Goal: Task Accomplishment & Management: Manage account settings

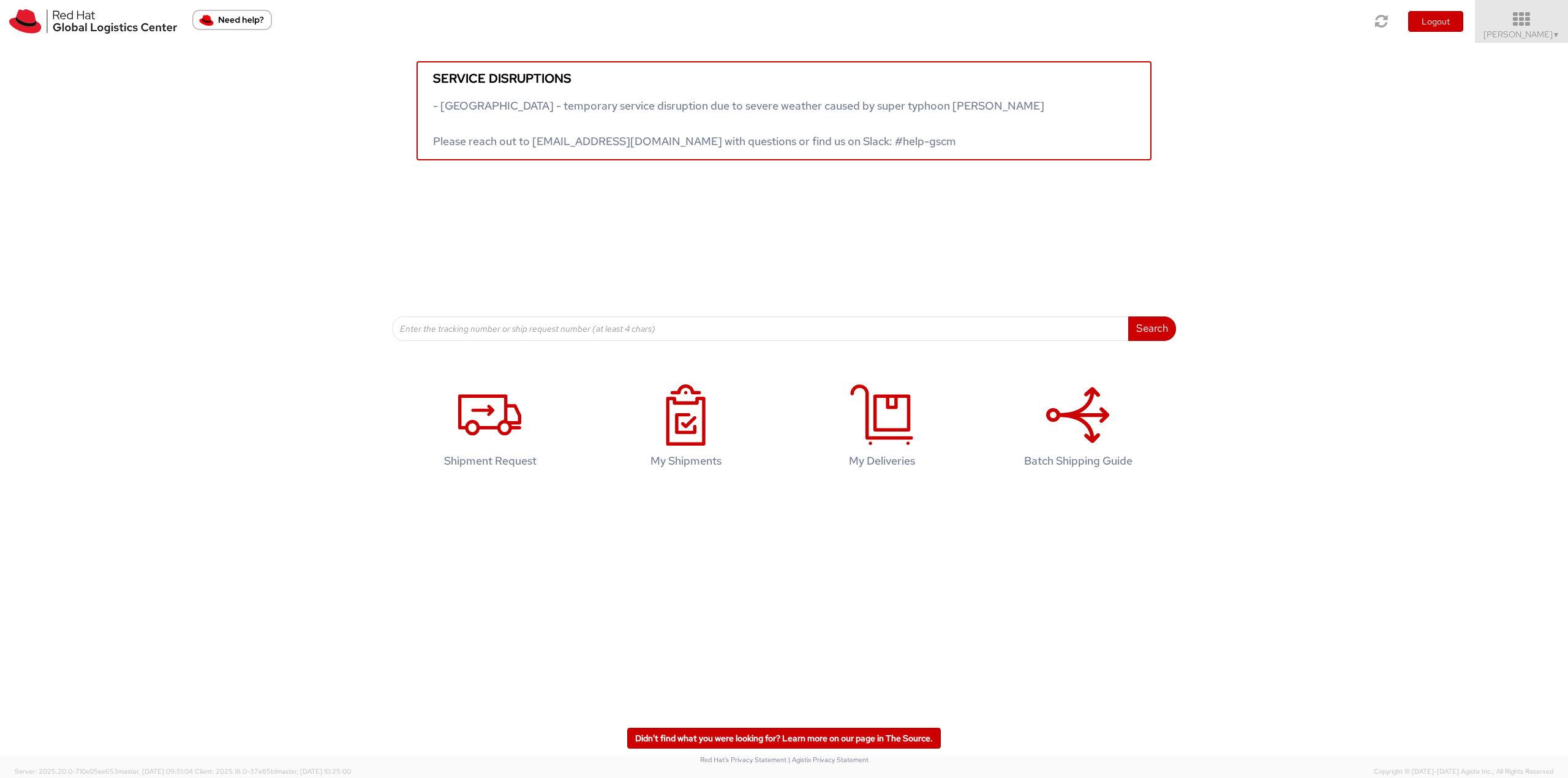
click at [1553, 34] on span "▼" at bounding box center [1555, 35] width 7 height 10
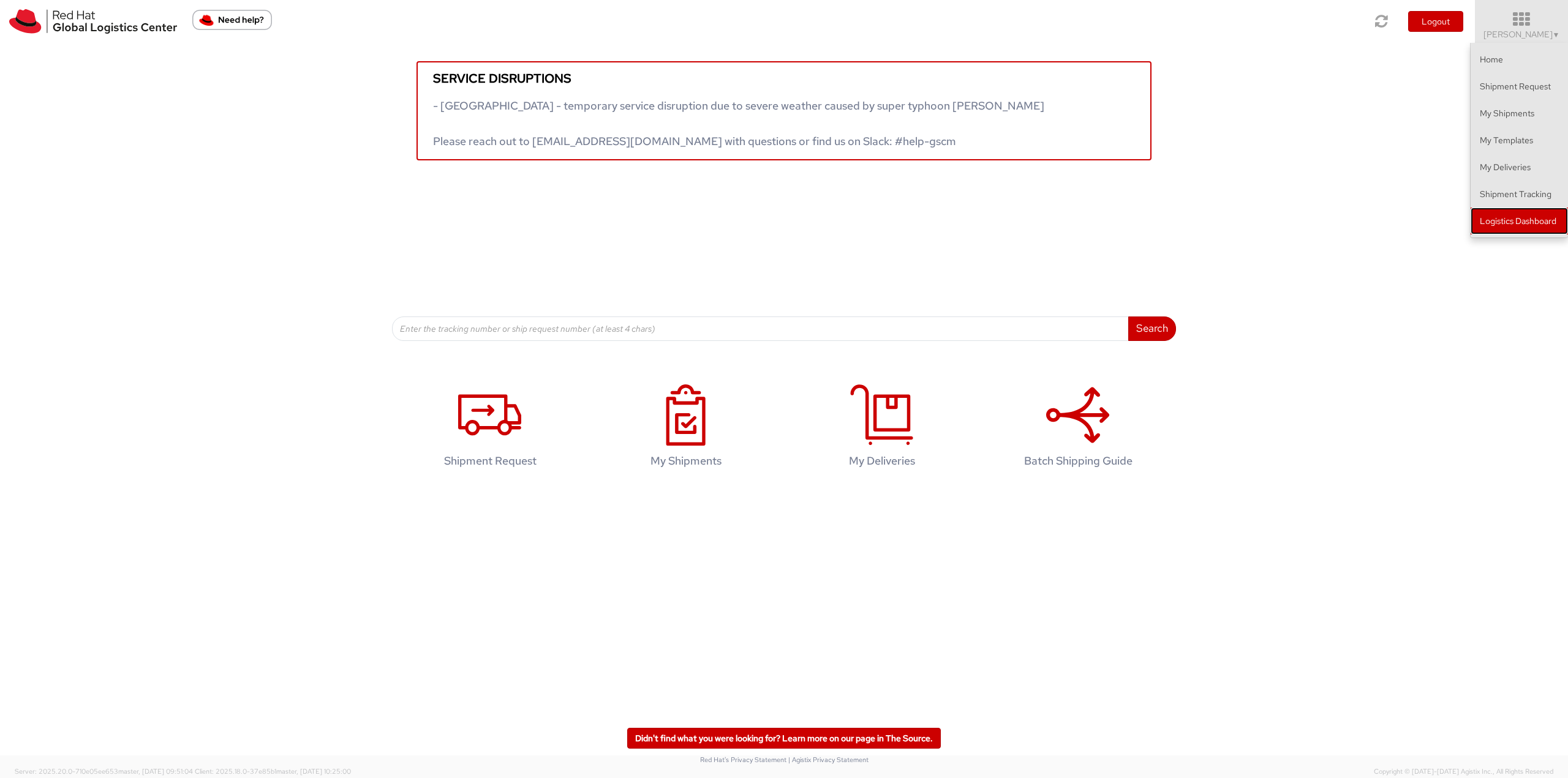
click at [1527, 218] on link "Logistics Dashboard" at bounding box center [1519, 220] width 97 height 27
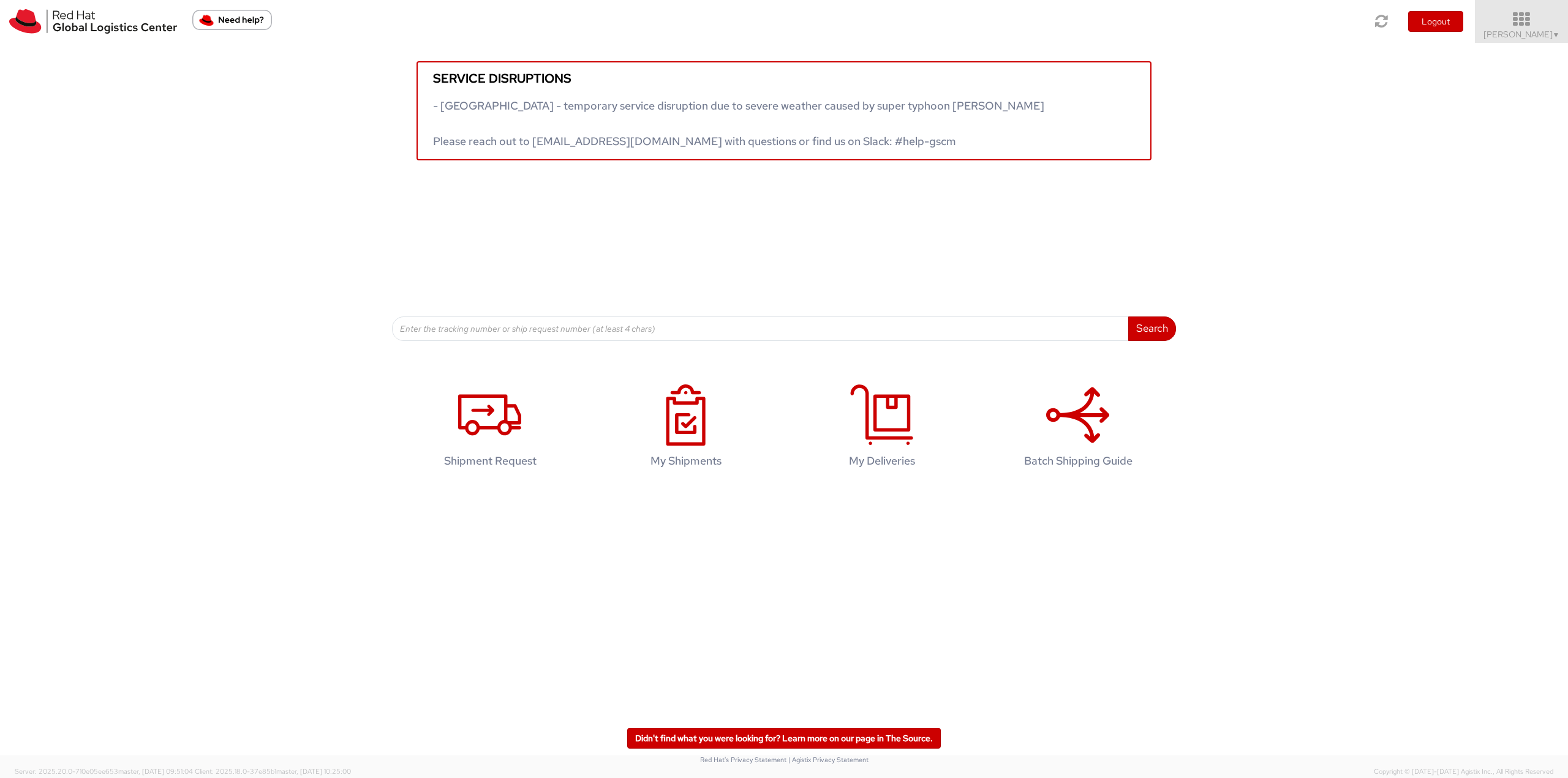
click at [1517, 26] on icon at bounding box center [1522, 19] width 107 height 17
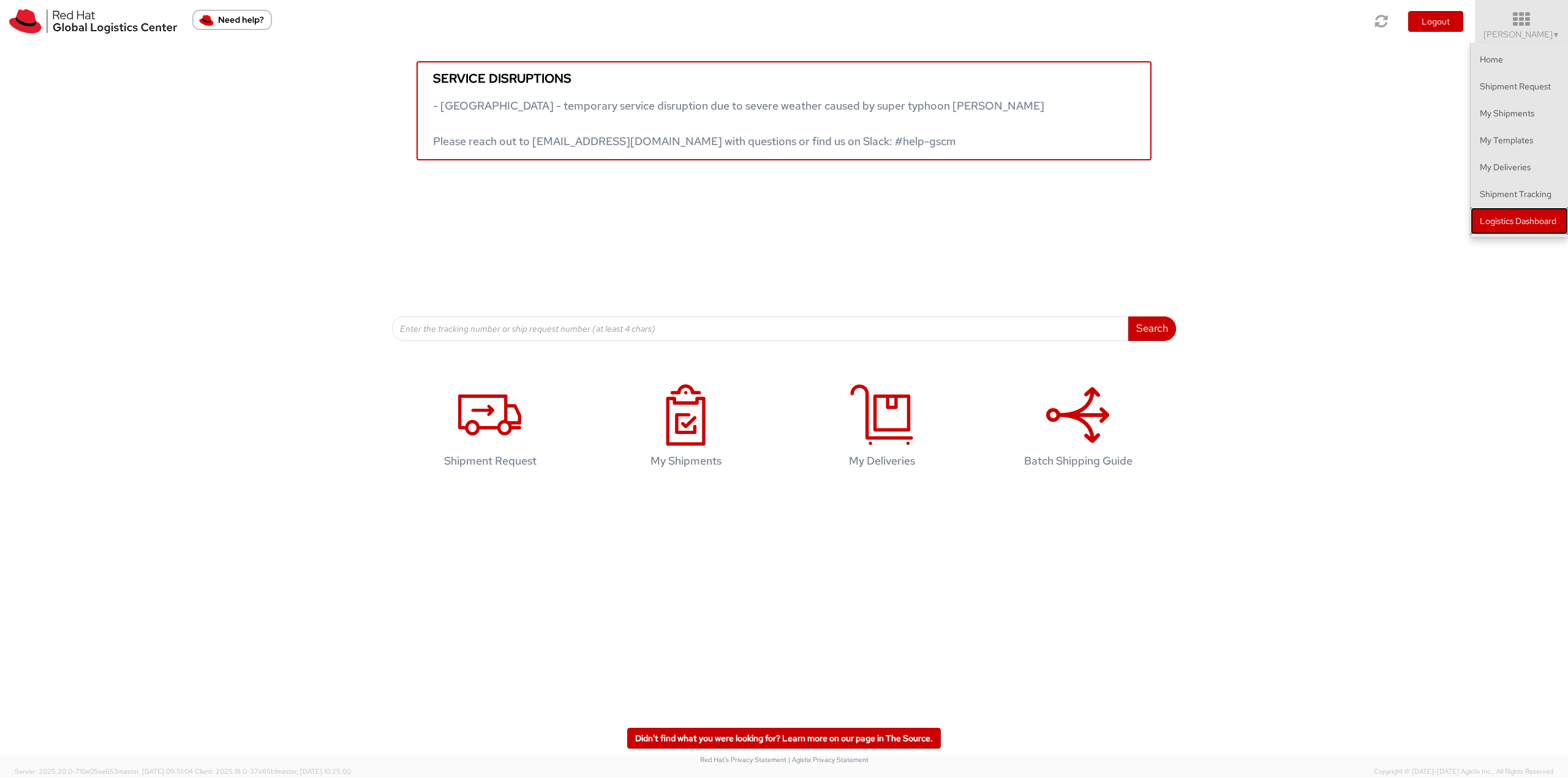
click at [1524, 227] on link "Logistics Dashboard" at bounding box center [1519, 220] width 97 height 27
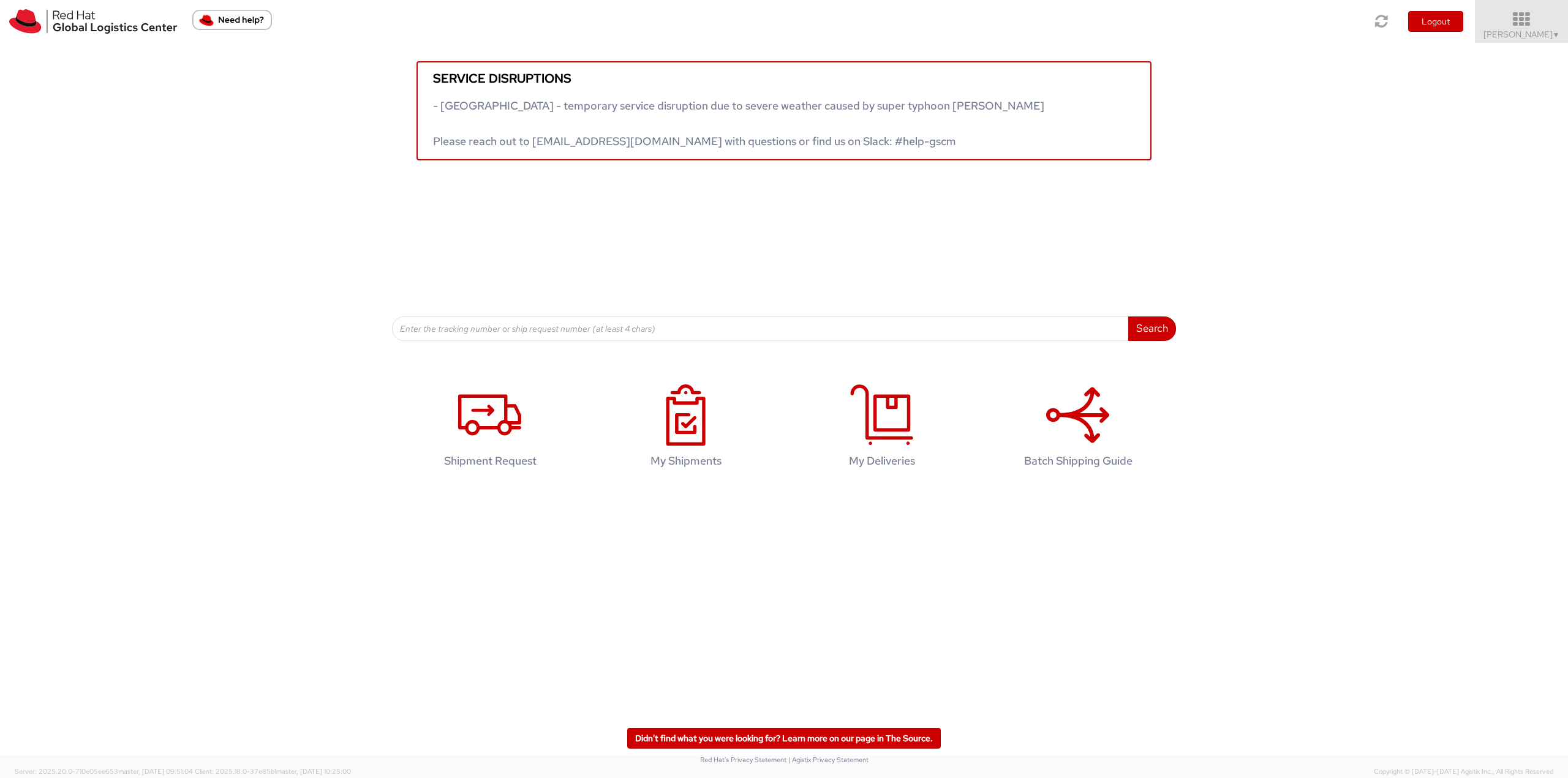
click at [1502, 25] on icon at bounding box center [1522, 19] width 107 height 17
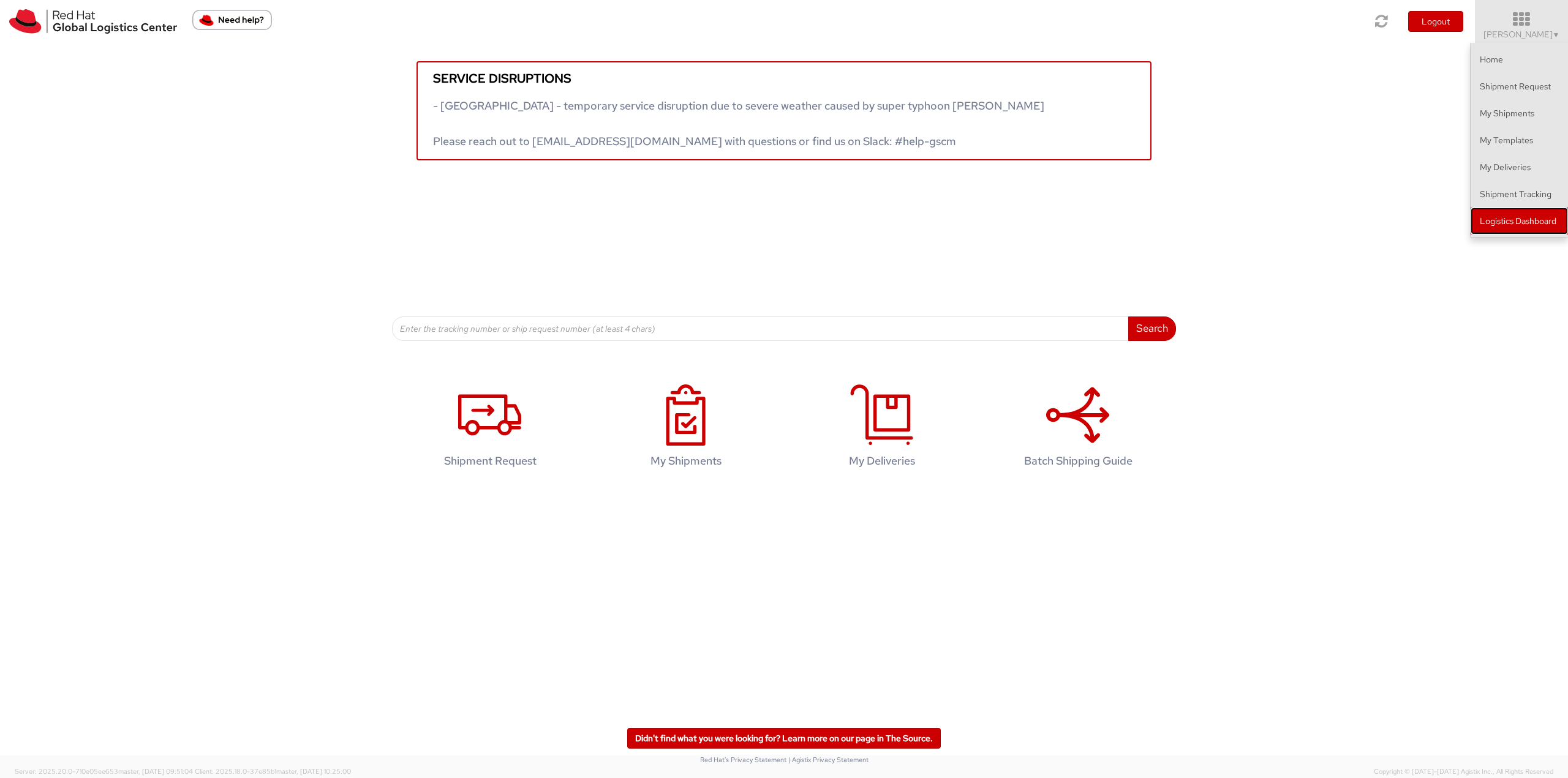
click at [1524, 219] on link "Logistics Dashboard" at bounding box center [1519, 220] width 97 height 27
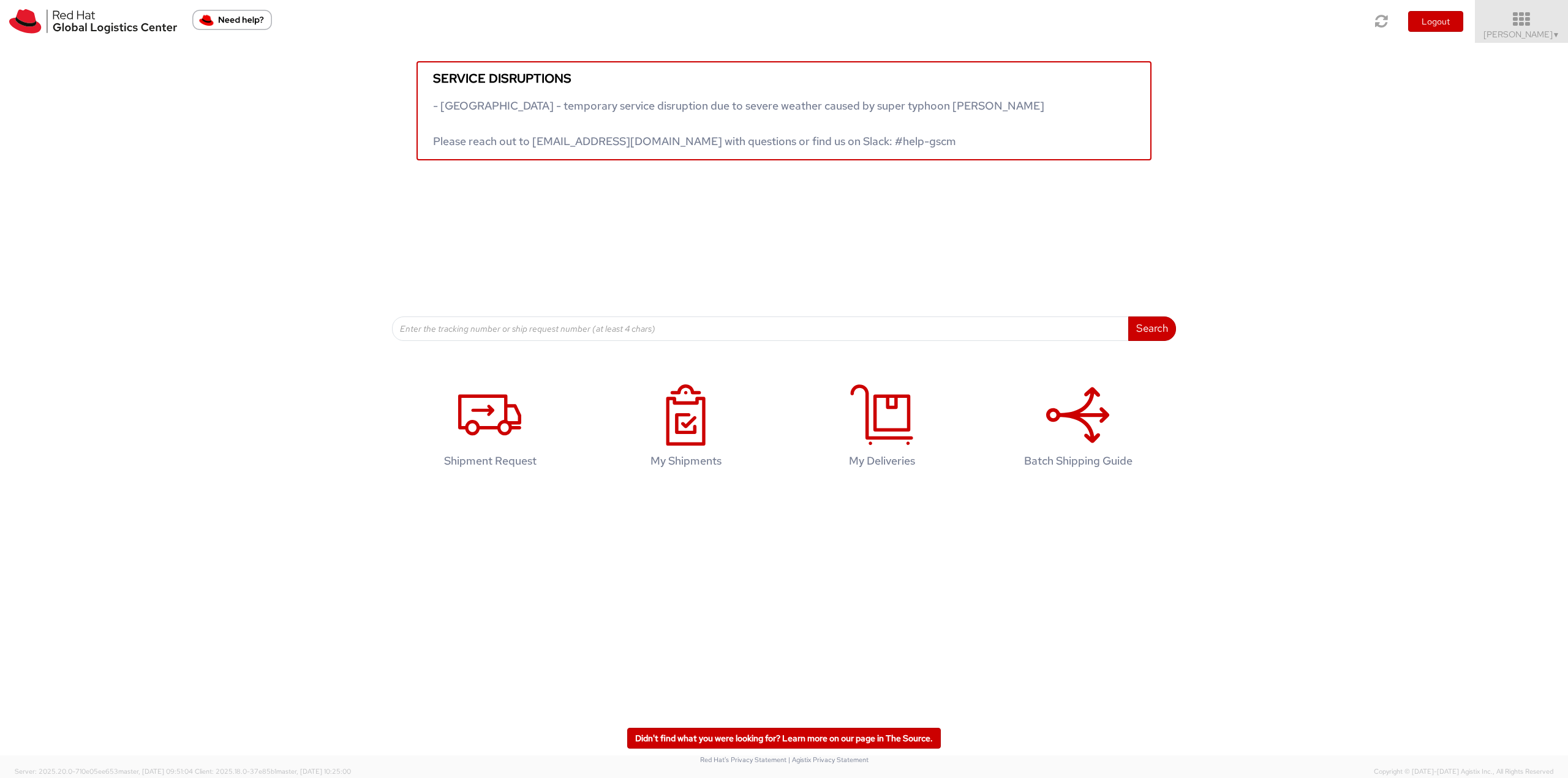
click at [1525, 29] on span "Jason Alexander ▼" at bounding box center [1521, 34] width 76 height 11
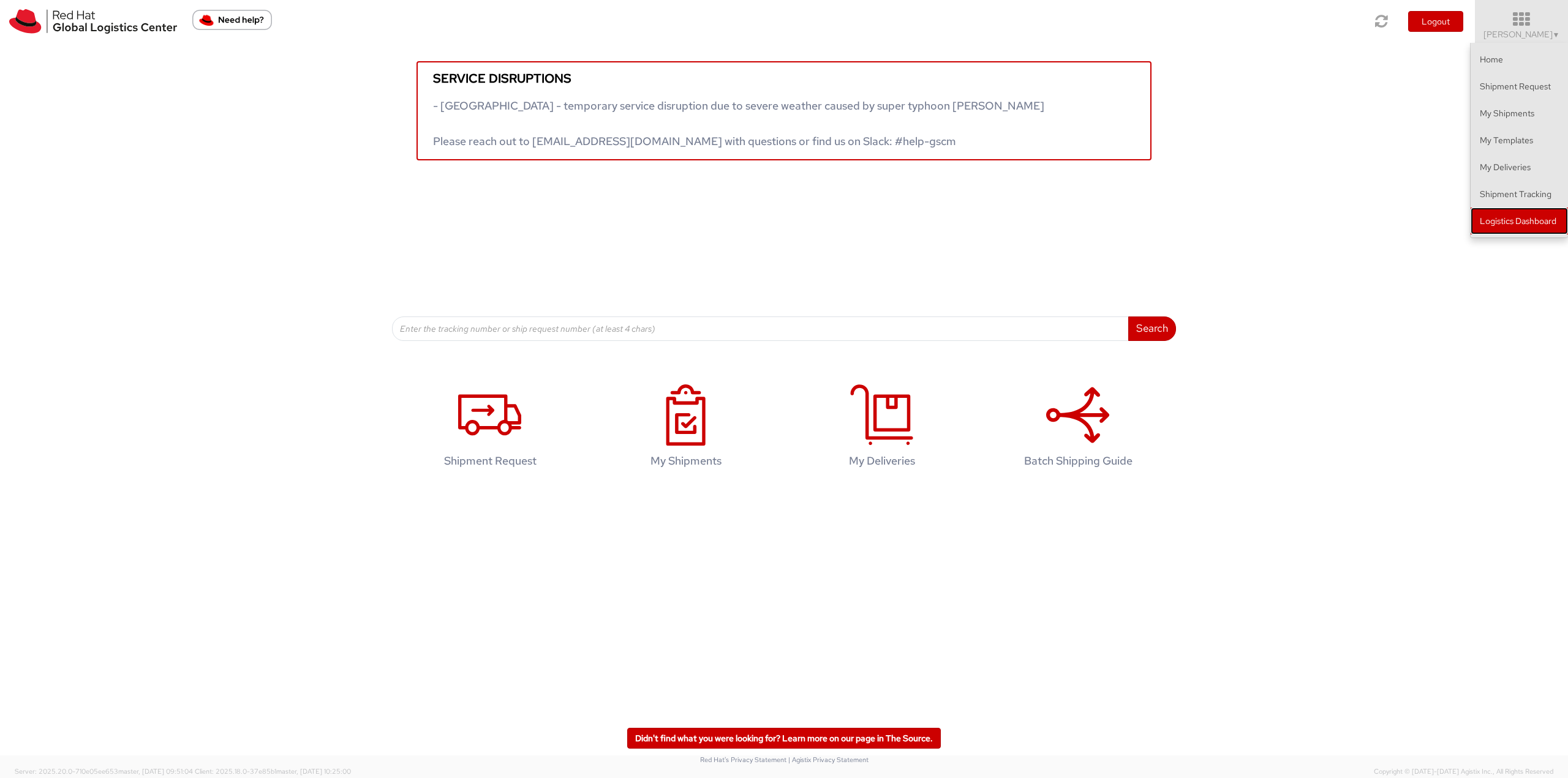
click at [1526, 222] on link "Logistics Dashboard" at bounding box center [1519, 220] width 97 height 27
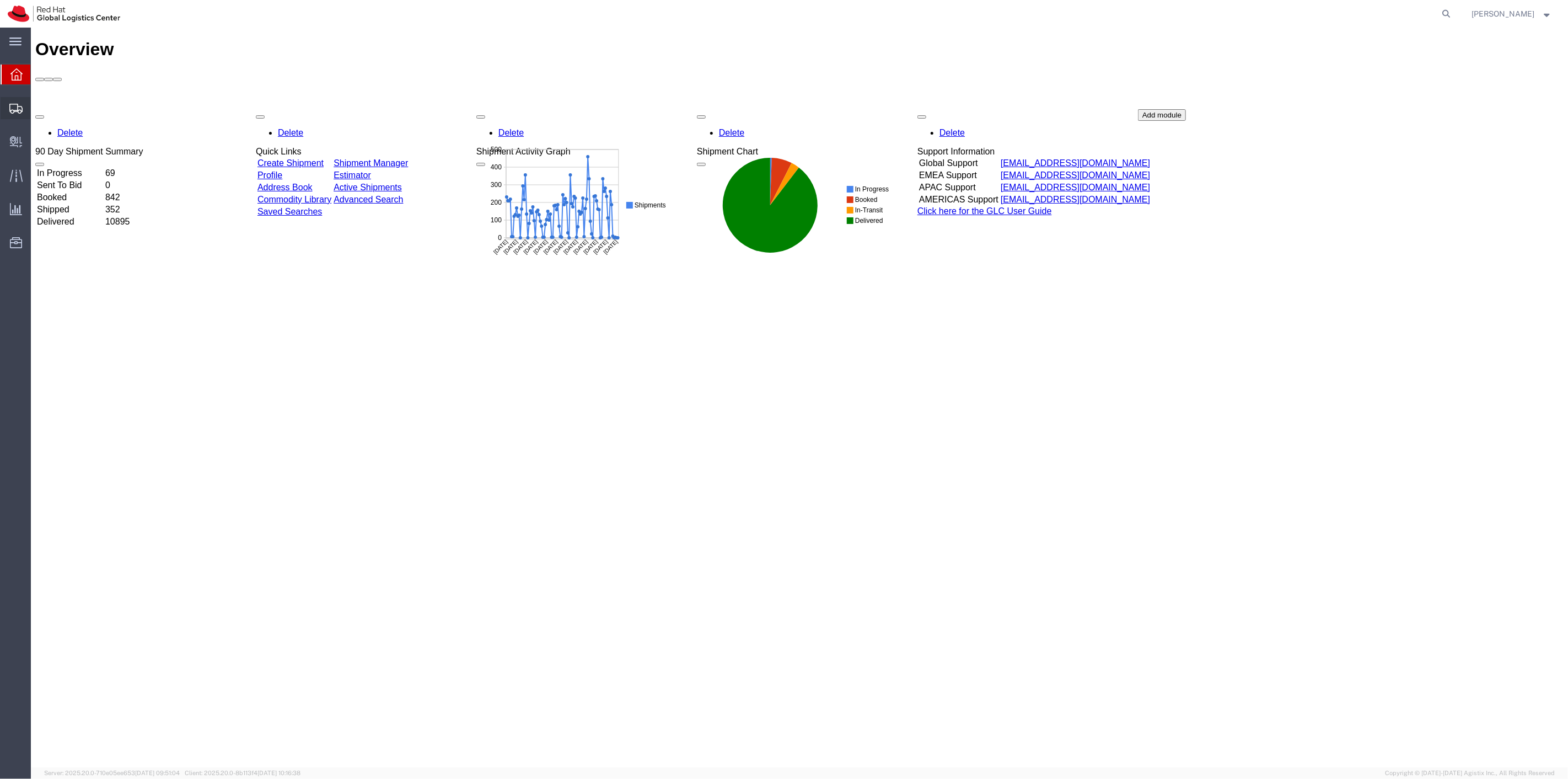
click at [0, 0] on span "Shipment Manager" at bounding box center [0, 0] width 0 height 0
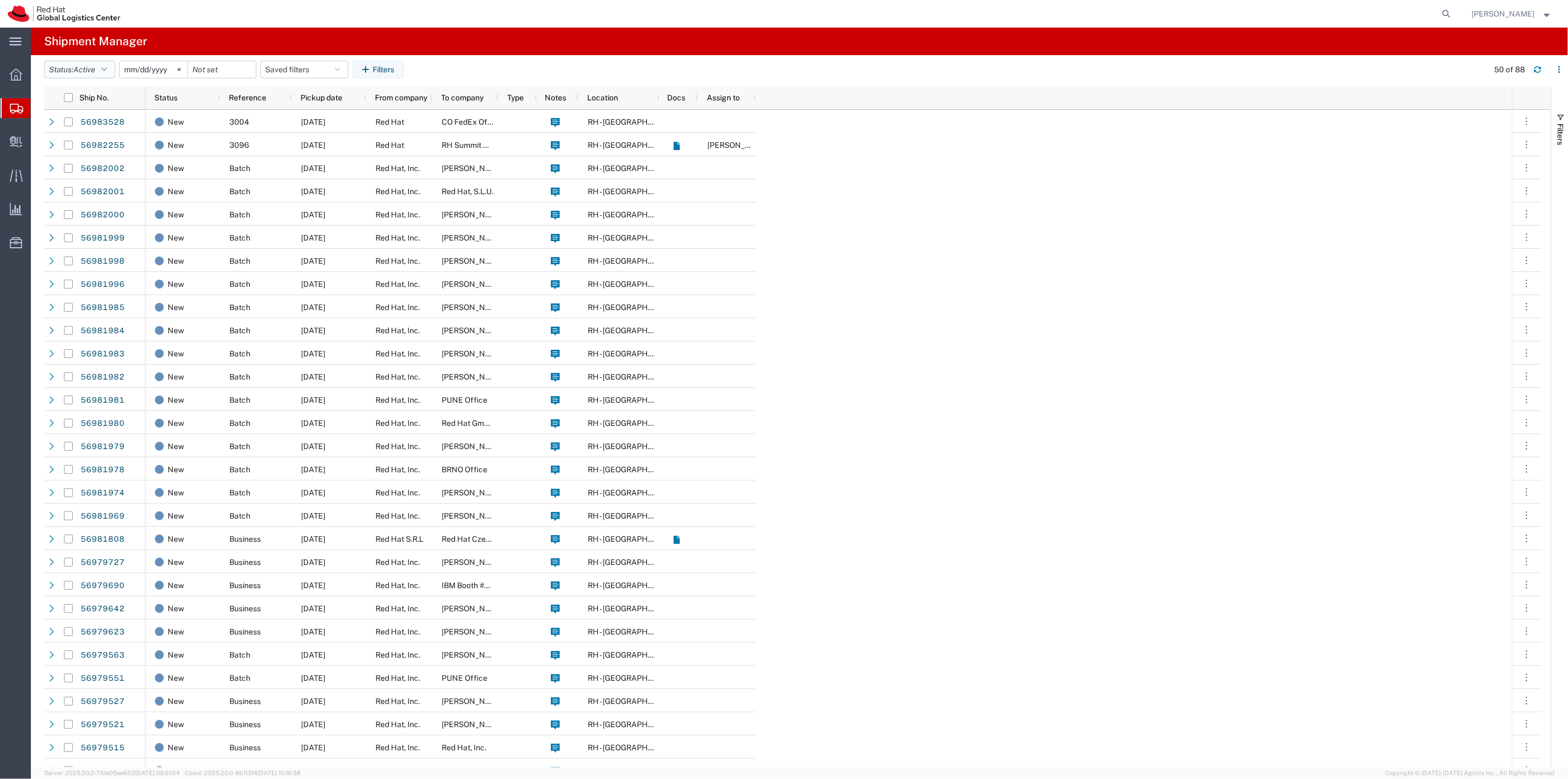
click at [111, 64] on button "Status: Active" at bounding box center [80, 69] width 71 height 18
click at [85, 124] on span "All" at bounding box center [109, 127] width 128 height 17
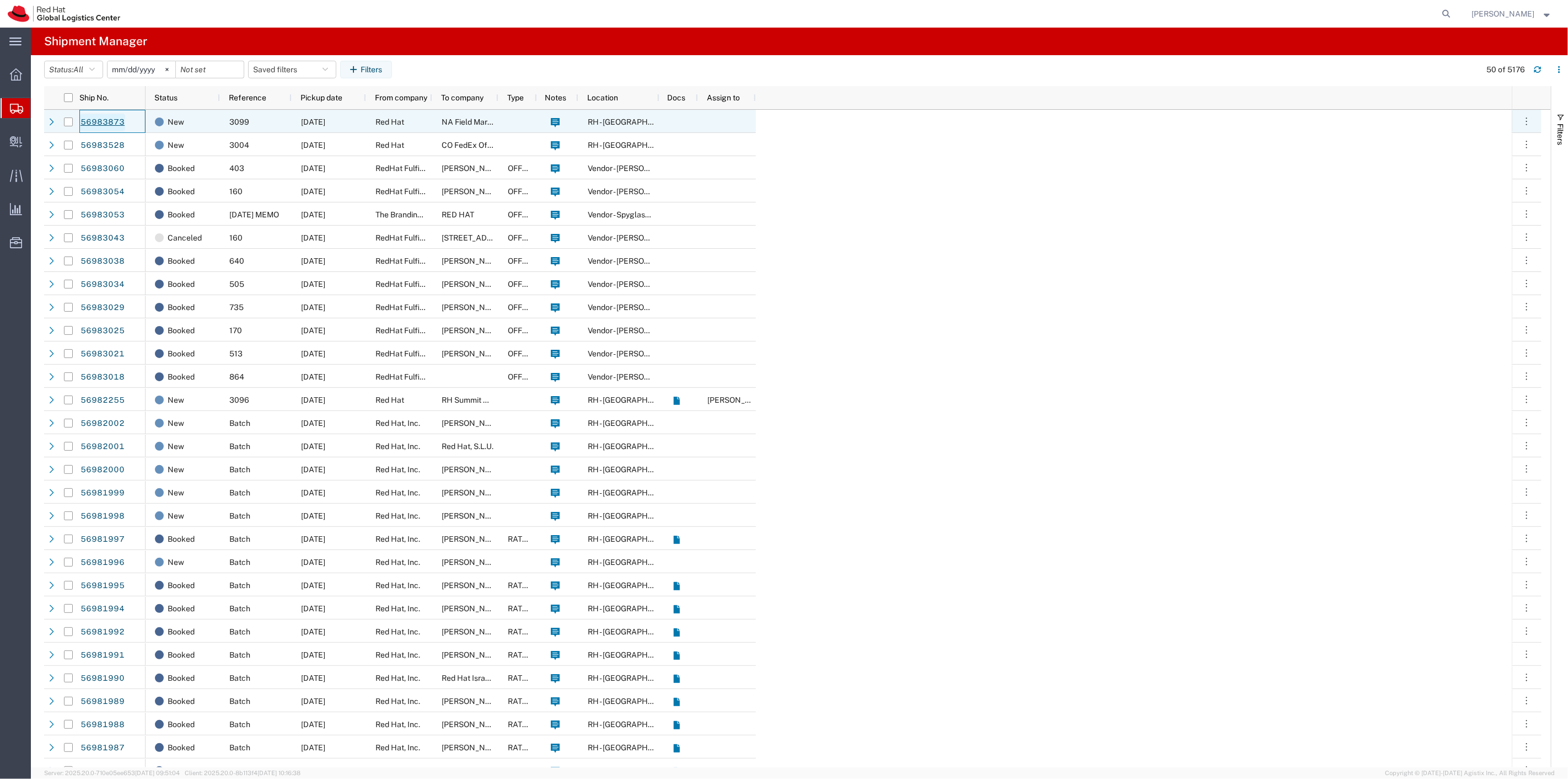
click at [86, 120] on link "56983873" at bounding box center [102, 123] width 45 height 18
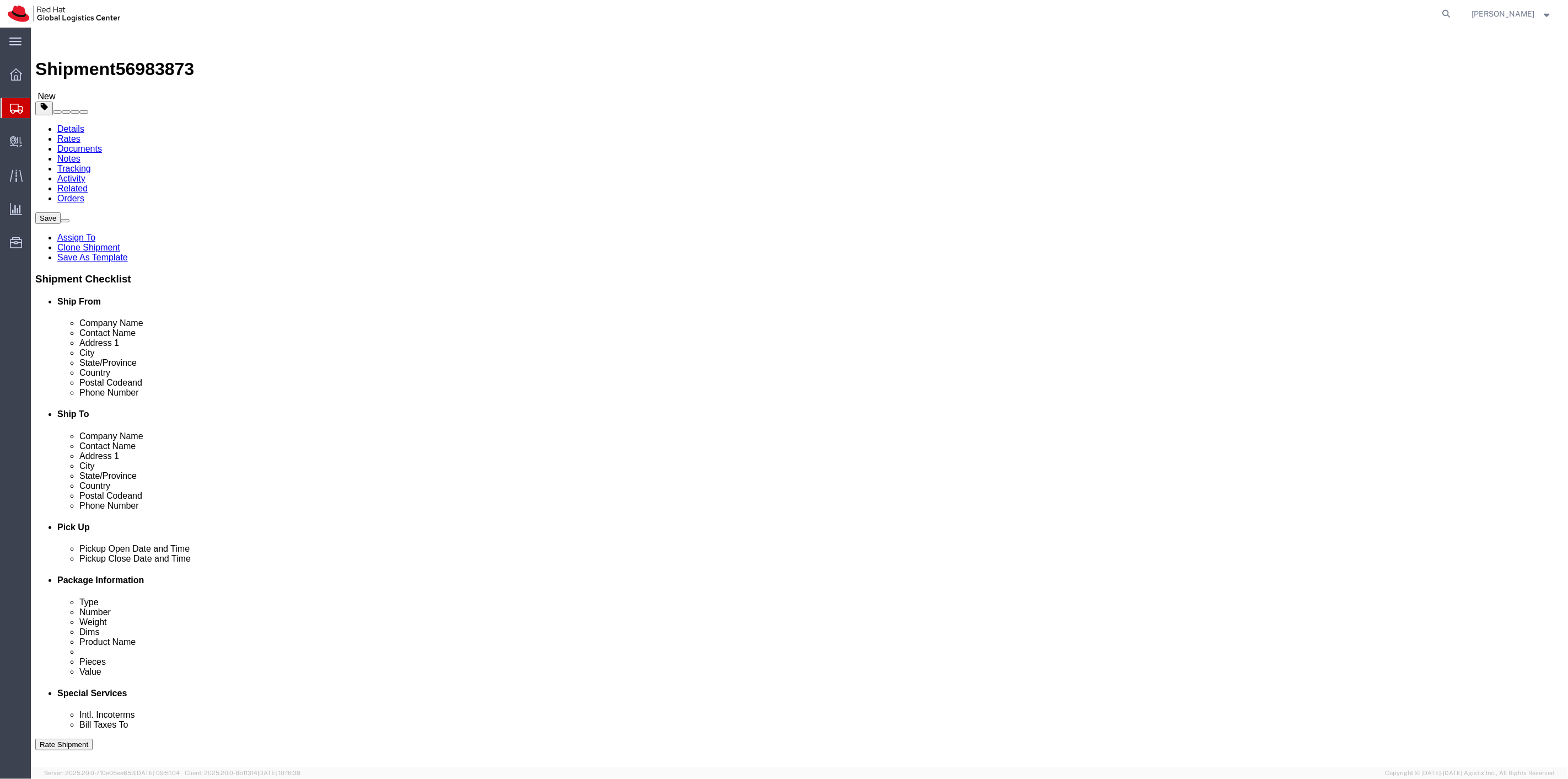
select select
drag, startPoint x: 92, startPoint y: 13, endPoint x: 146, endPoint y: 22, distance: 54.7
click div "Shipment 56983873 New"
copy span "56983873"
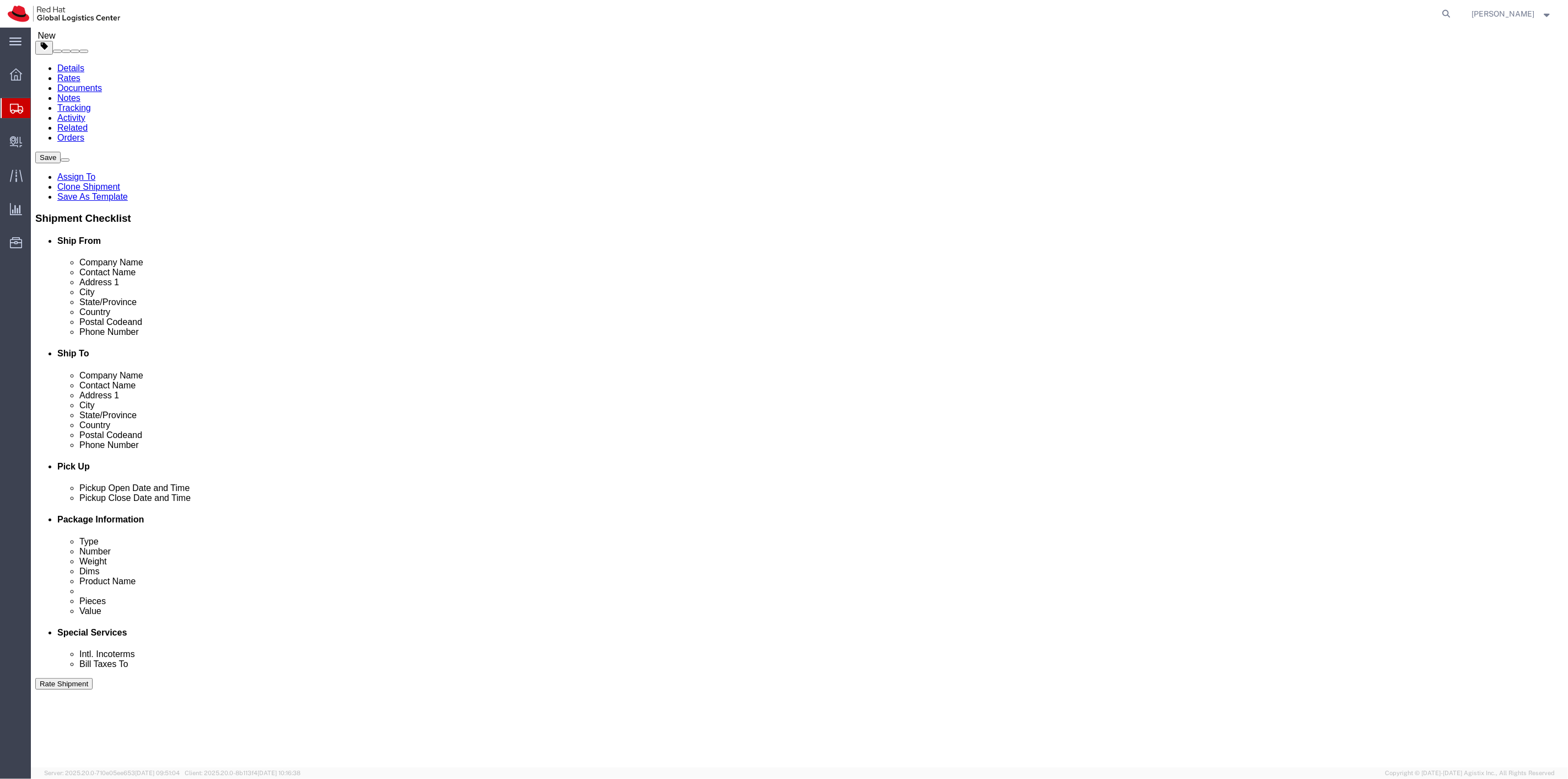
scroll to position [212, 0]
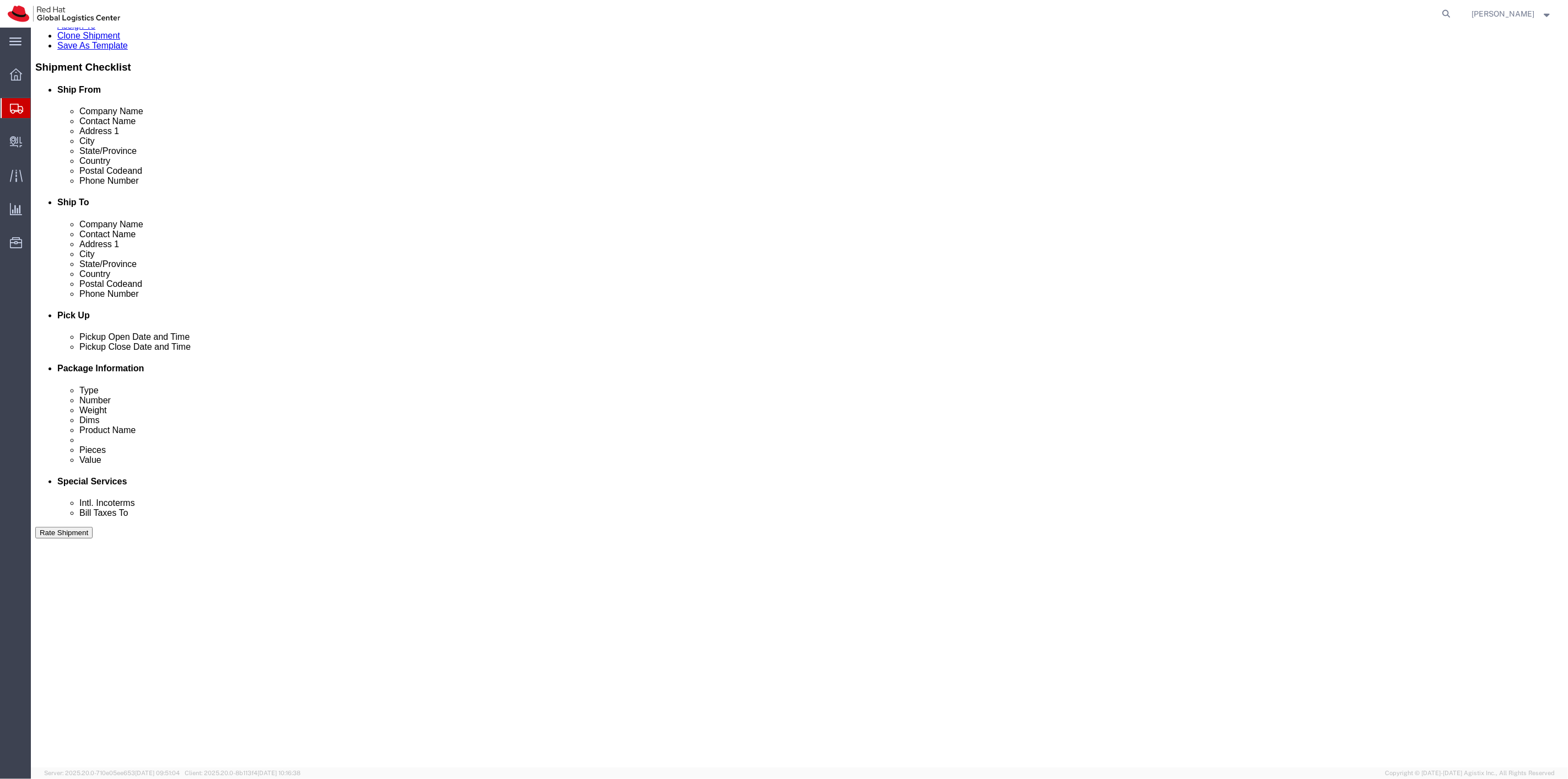
click button "Continue"
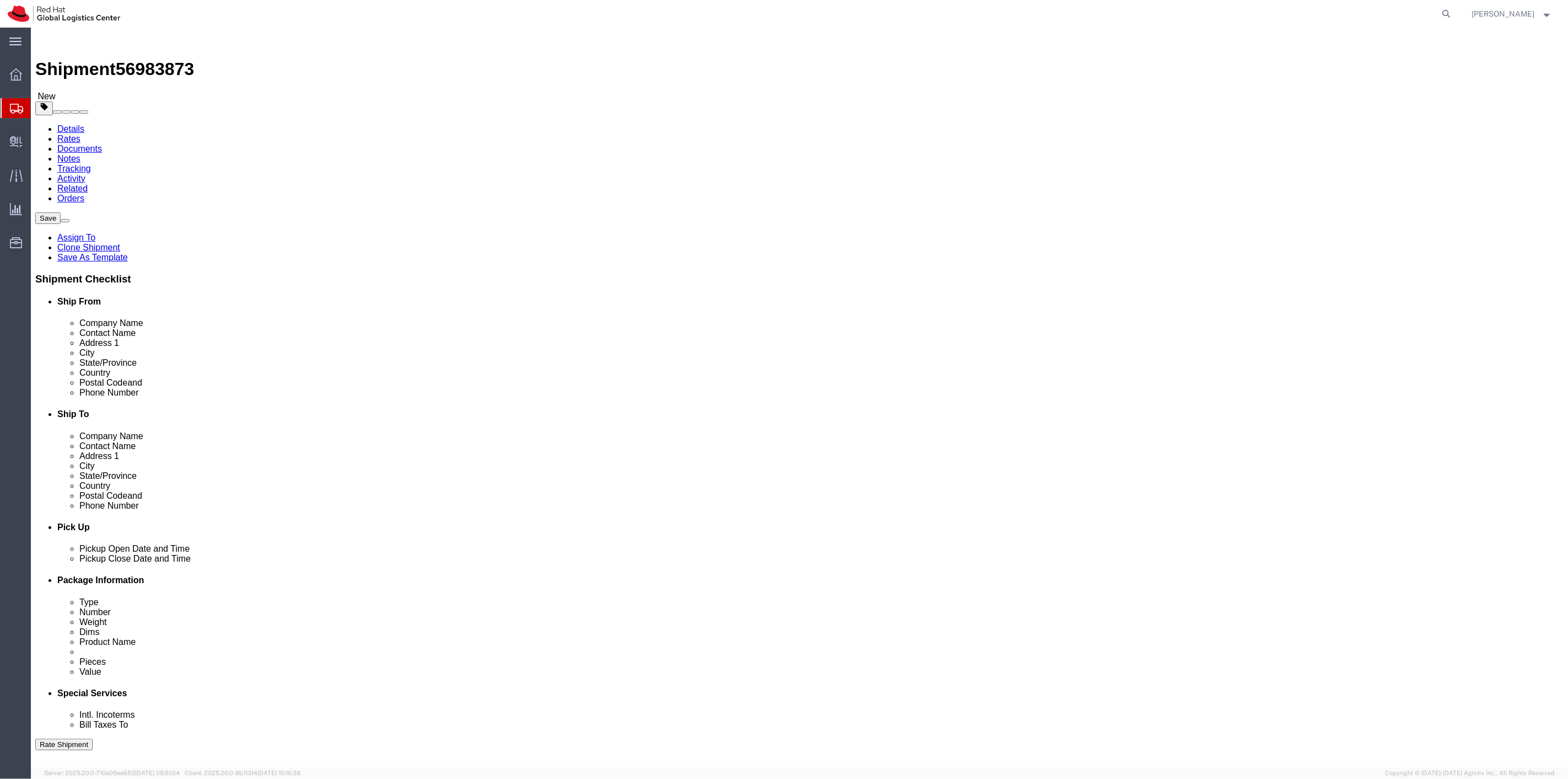
click input "text"
type input "14"
type input "12"
type input "4"
type input "5"
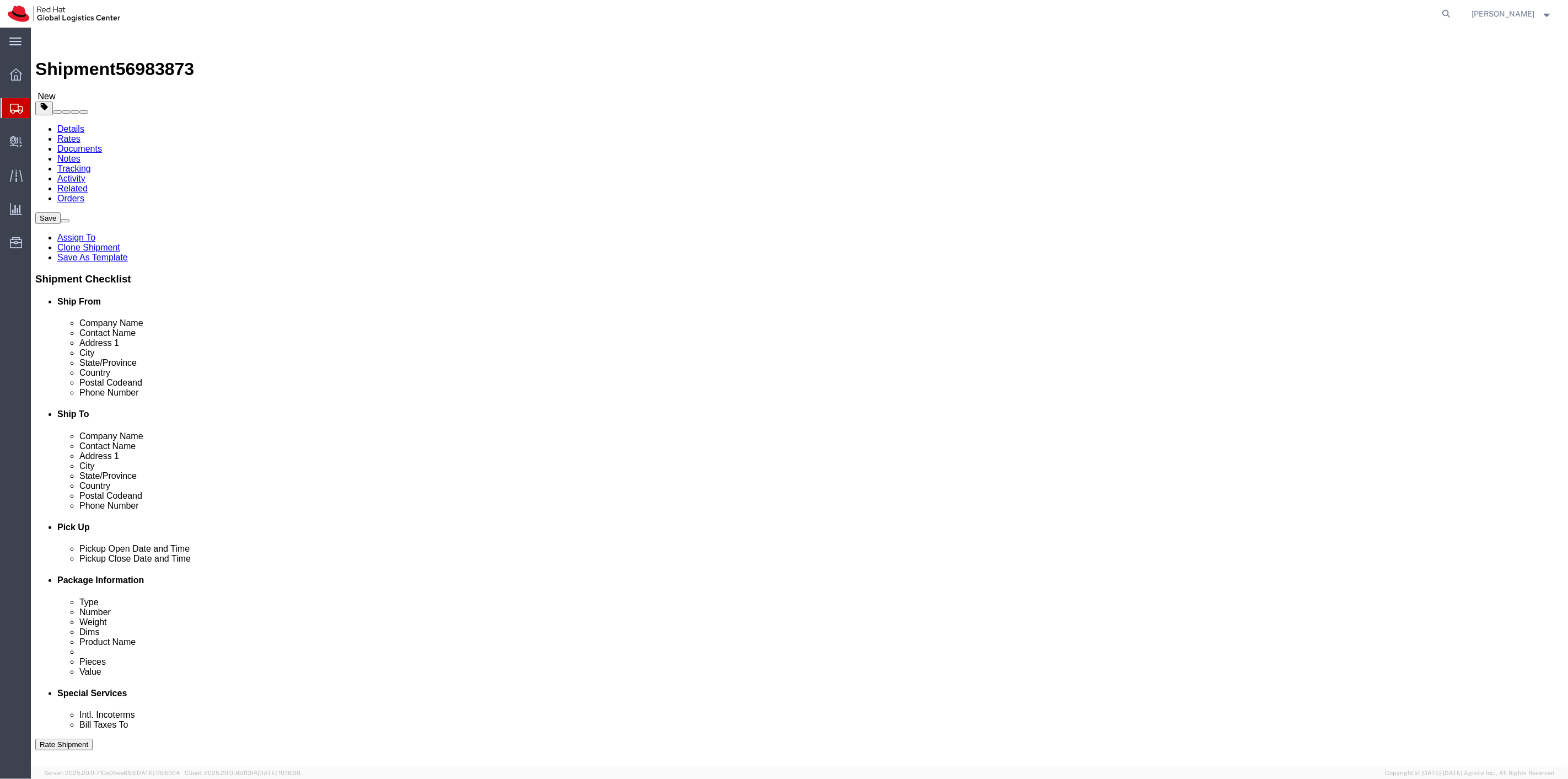
click icon
click button "Continue"
click icon
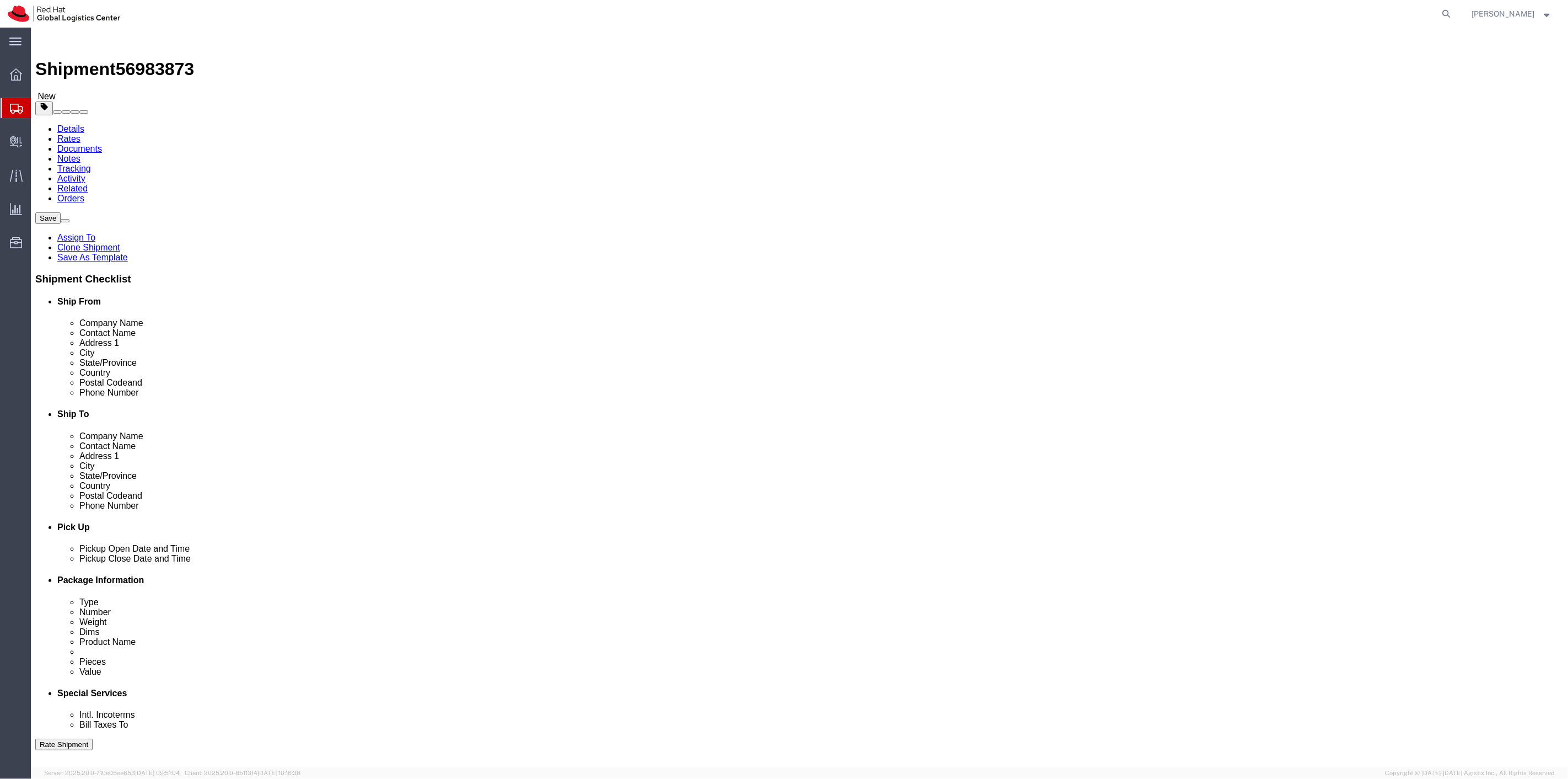
click icon
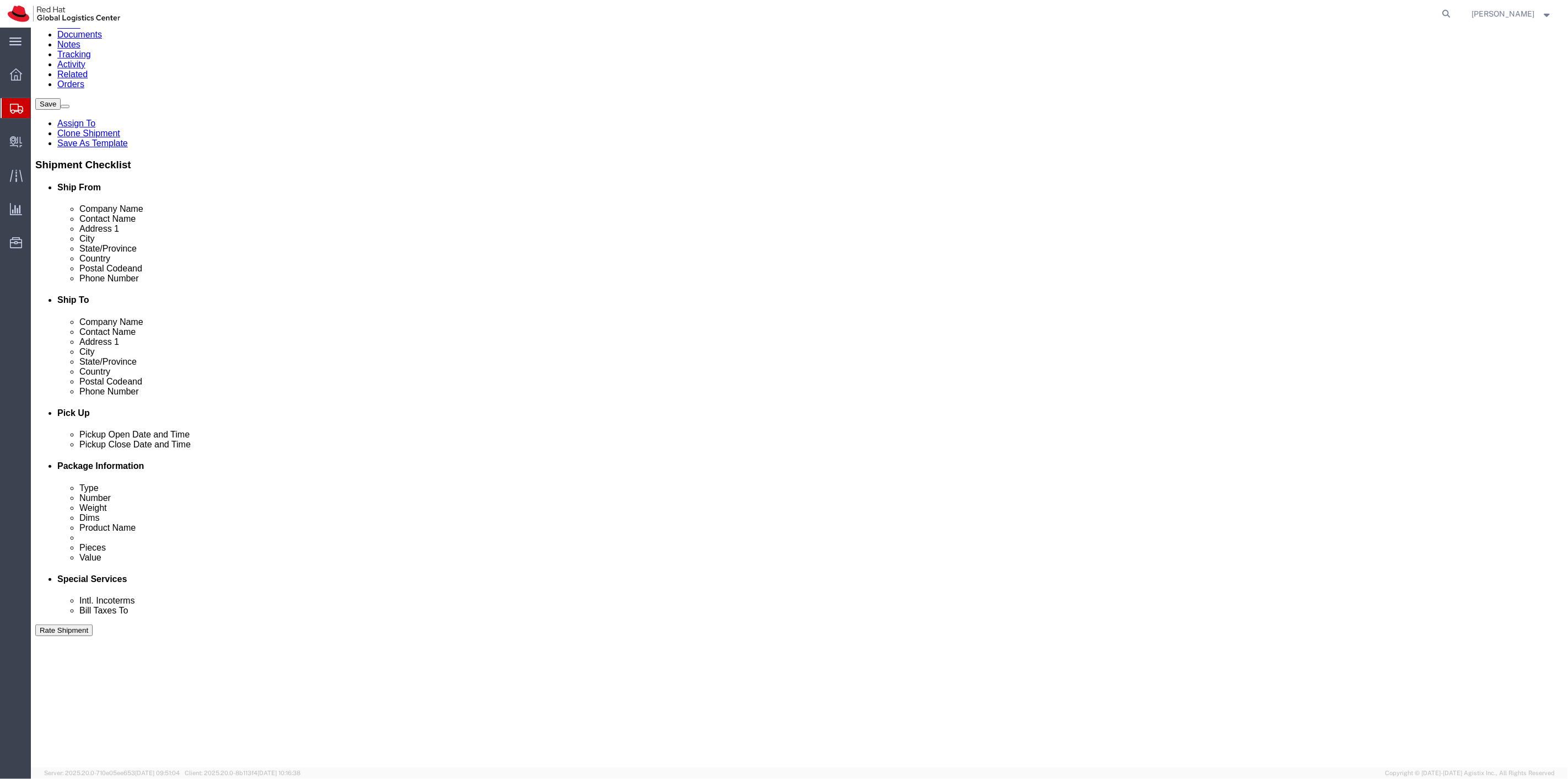
scroll to position [212, 0]
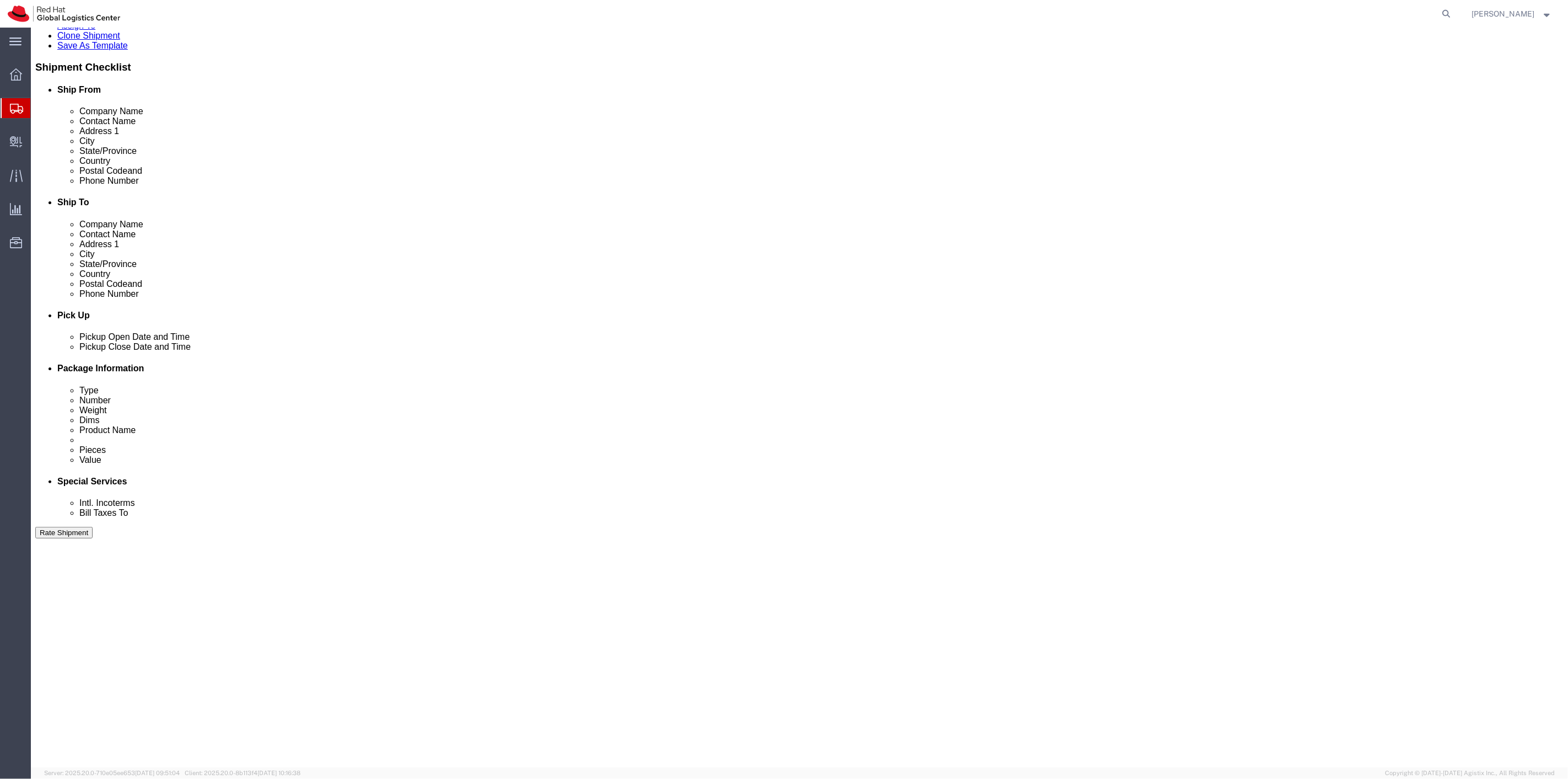
click button "Continue"
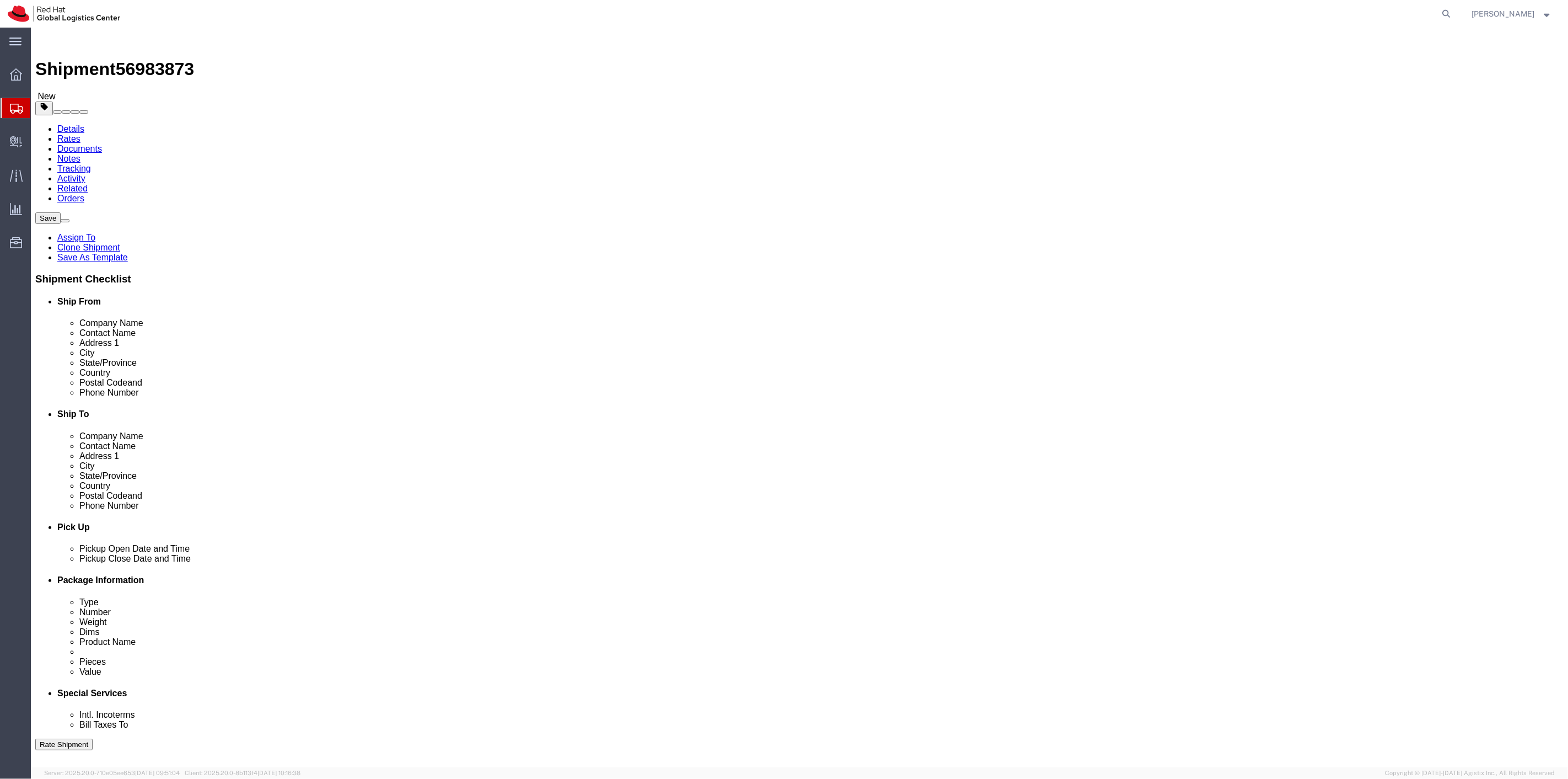
click button "Continue"
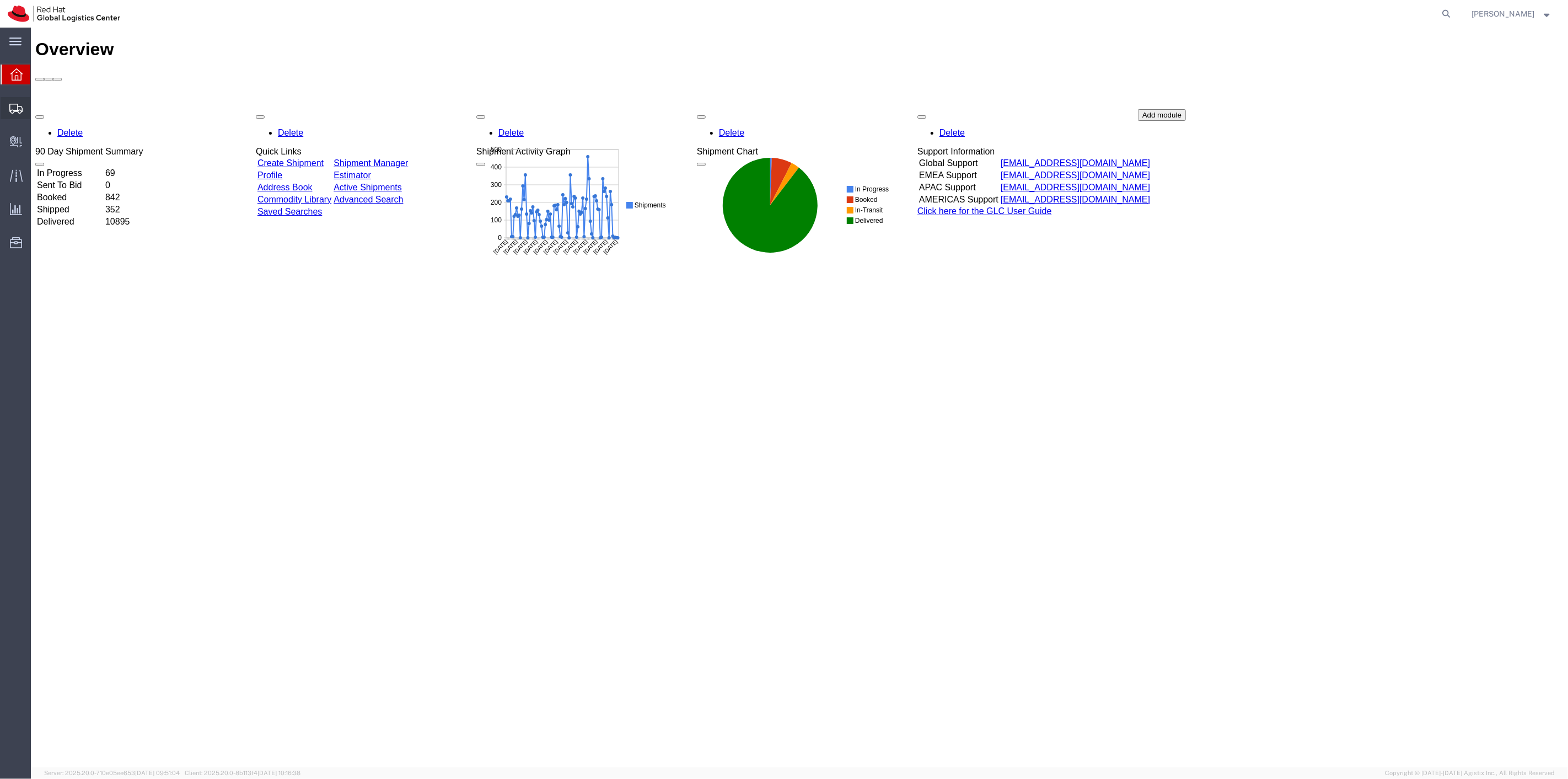
click at [0, 0] on span "Shipment Manager" at bounding box center [0, 0] width 0 height 0
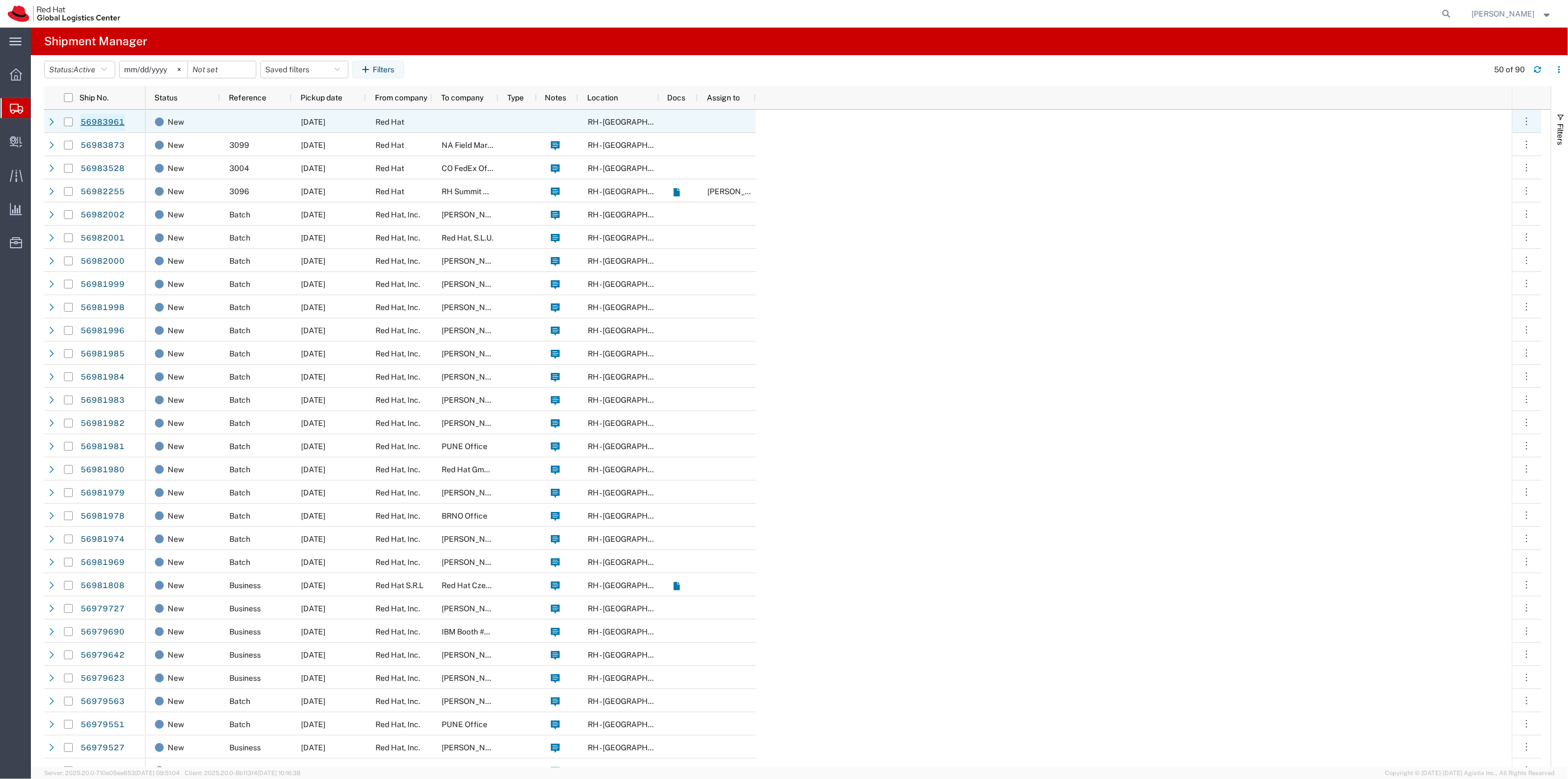
click at [84, 124] on link "56983961" at bounding box center [102, 123] width 45 height 18
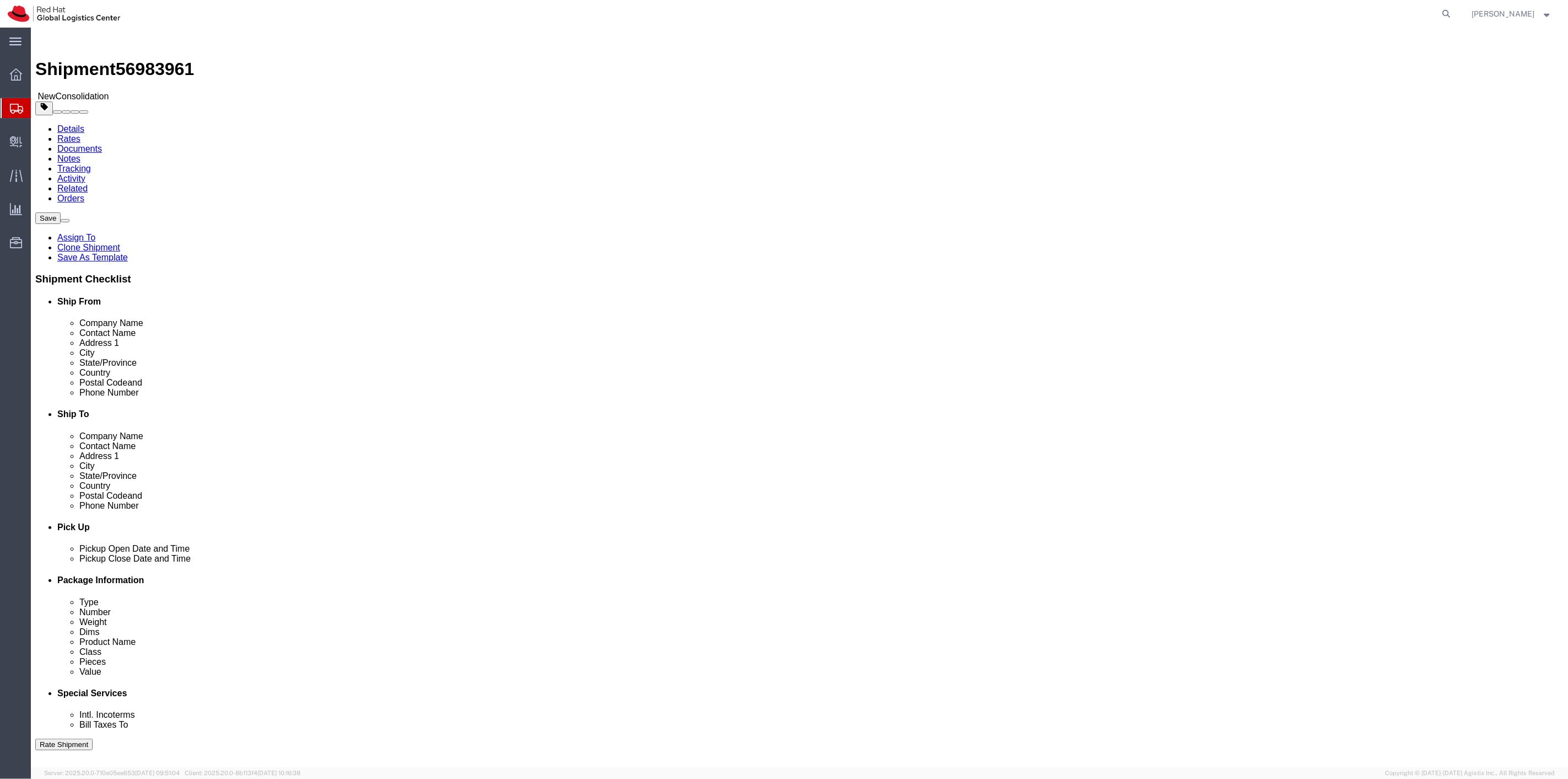
select select
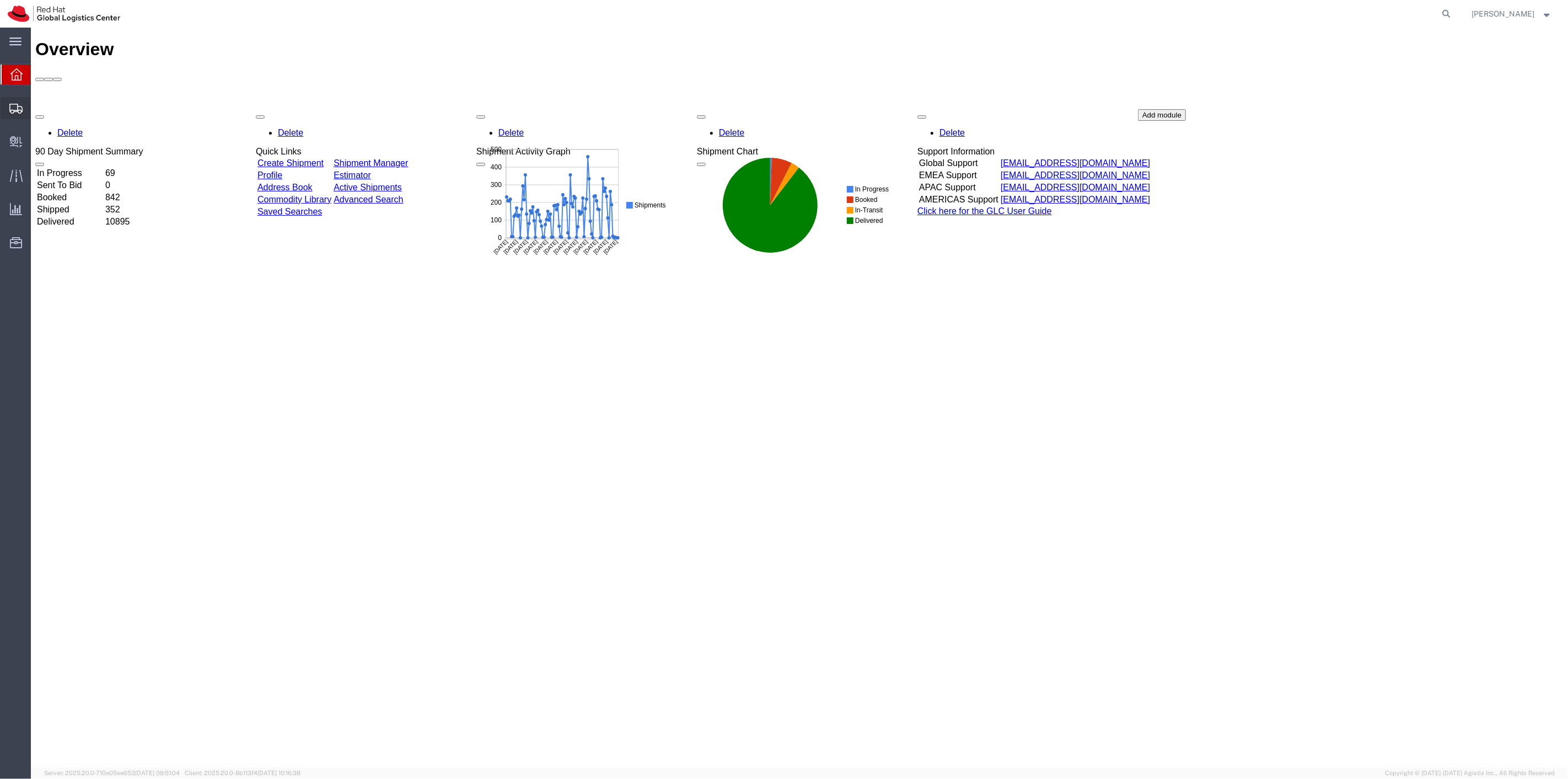
click at [0, 0] on span "Shipment Manager" at bounding box center [0, 0] width 0 height 0
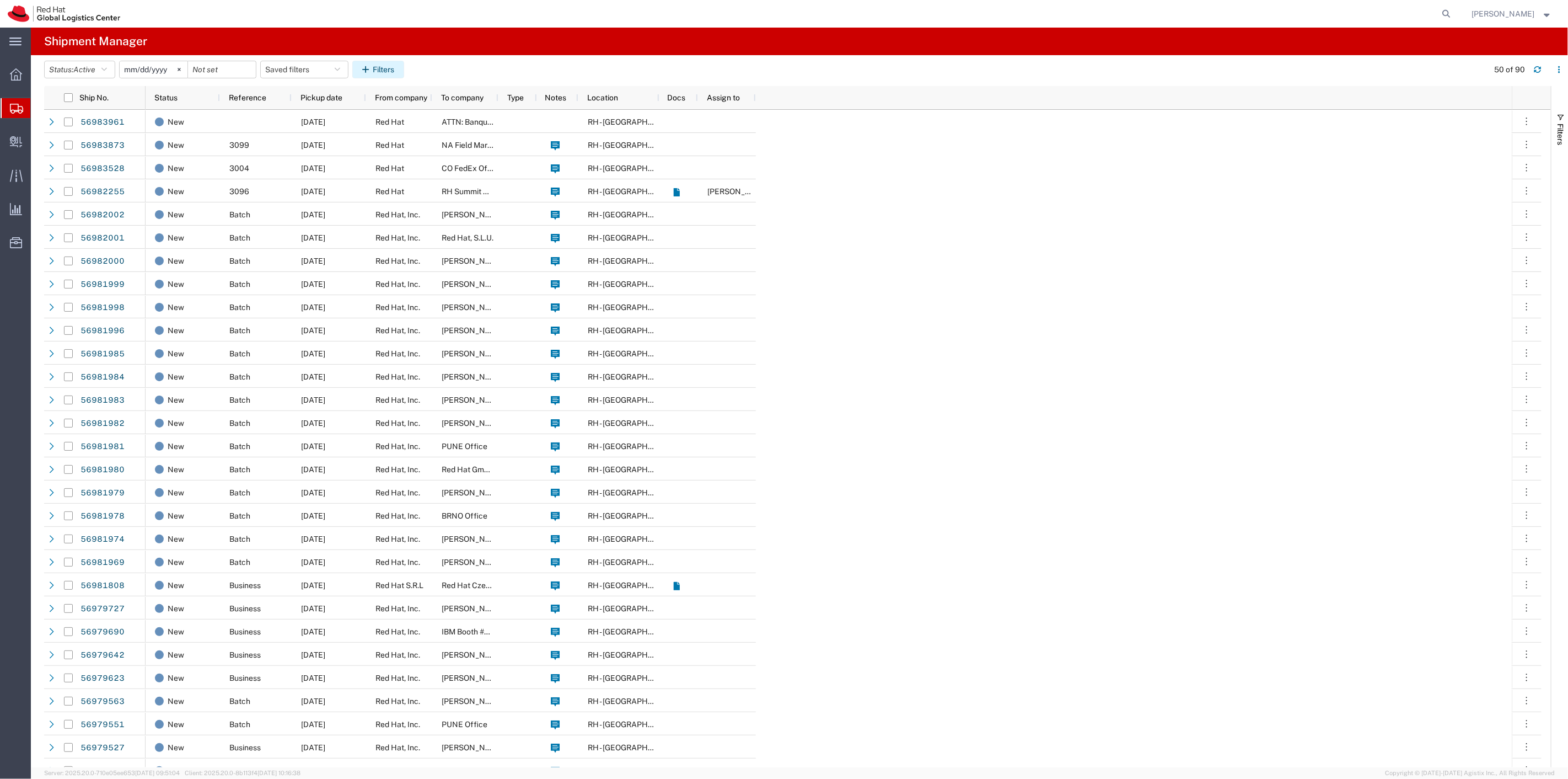
click at [389, 64] on button "Filters" at bounding box center [378, 69] width 52 height 18
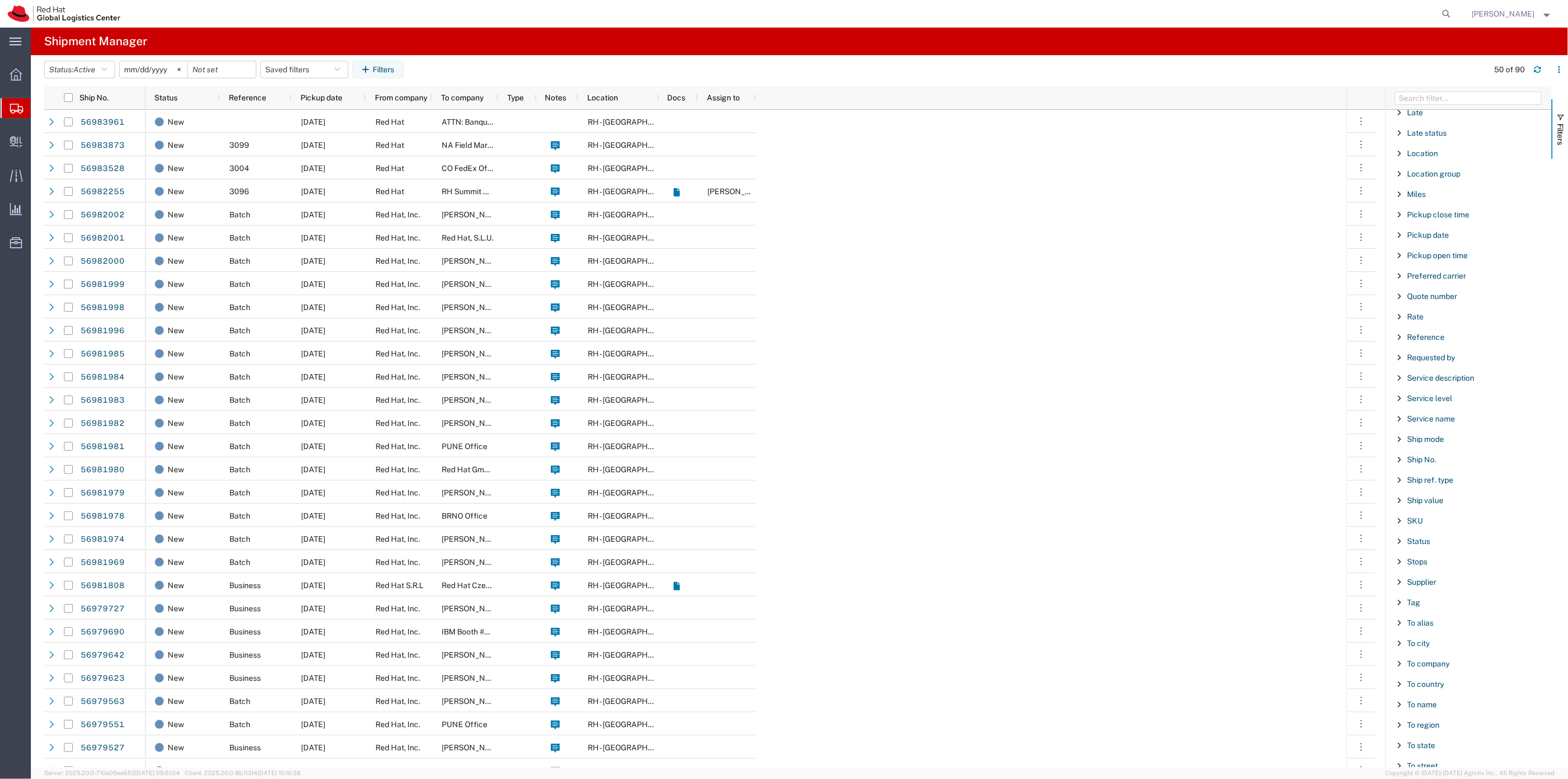
scroll to position [693, 0]
click at [1417, 371] on span "Ship No." at bounding box center [1421, 369] width 29 height 9
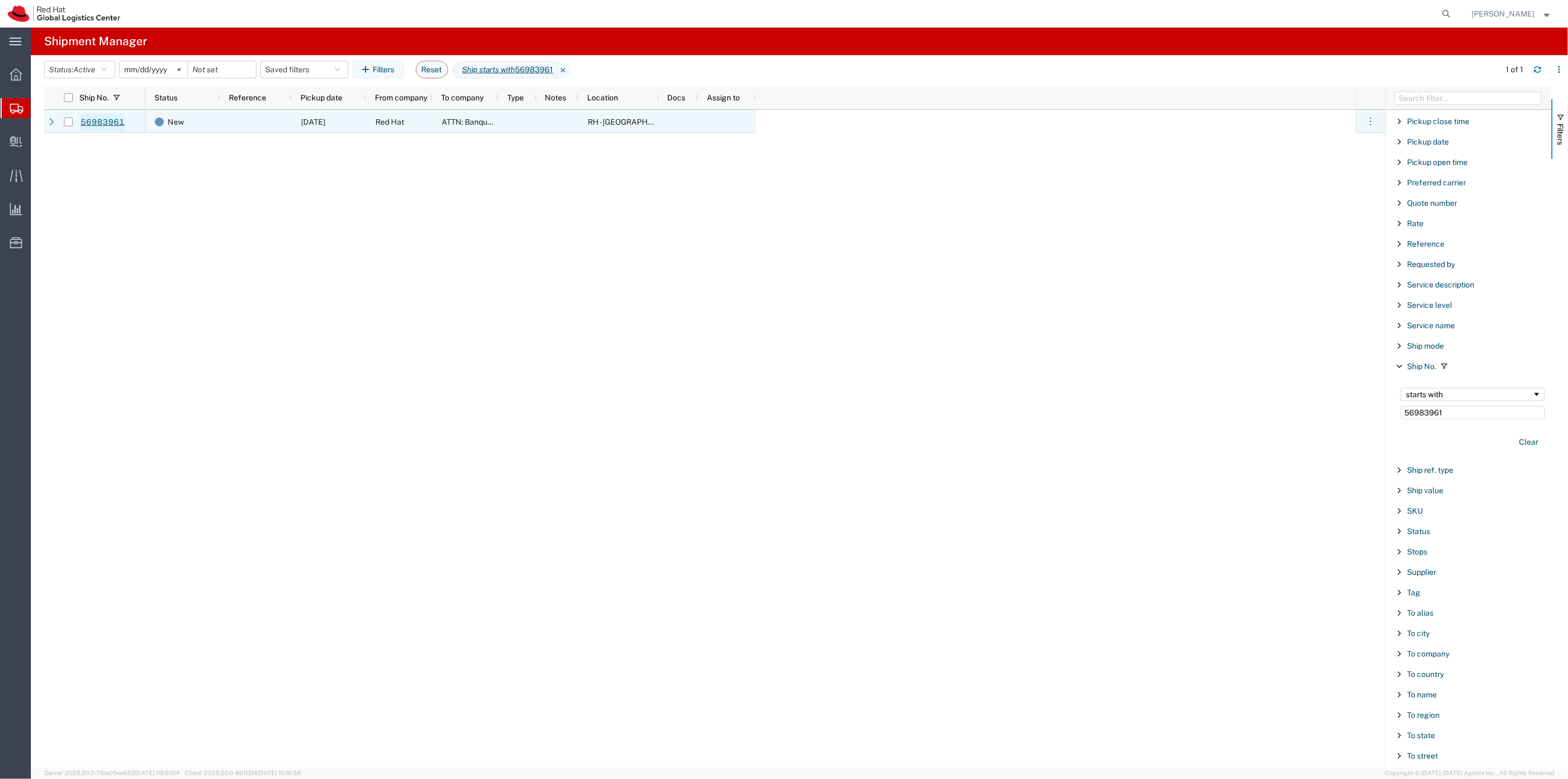
type input "56983961"
click at [100, 125] on link "56983961" at bounding box center [102, 123] width 45 height 18
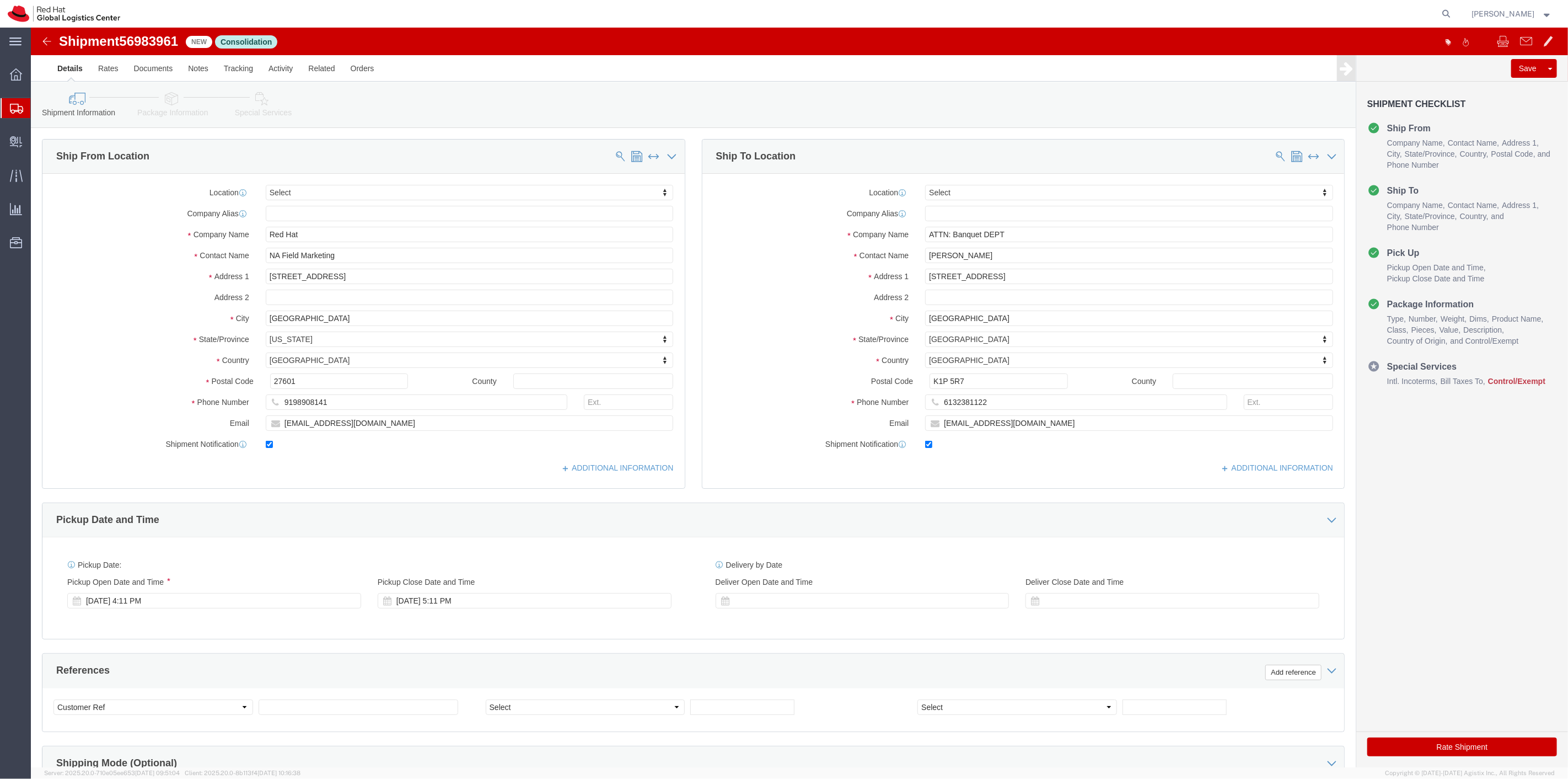
select select
click icon
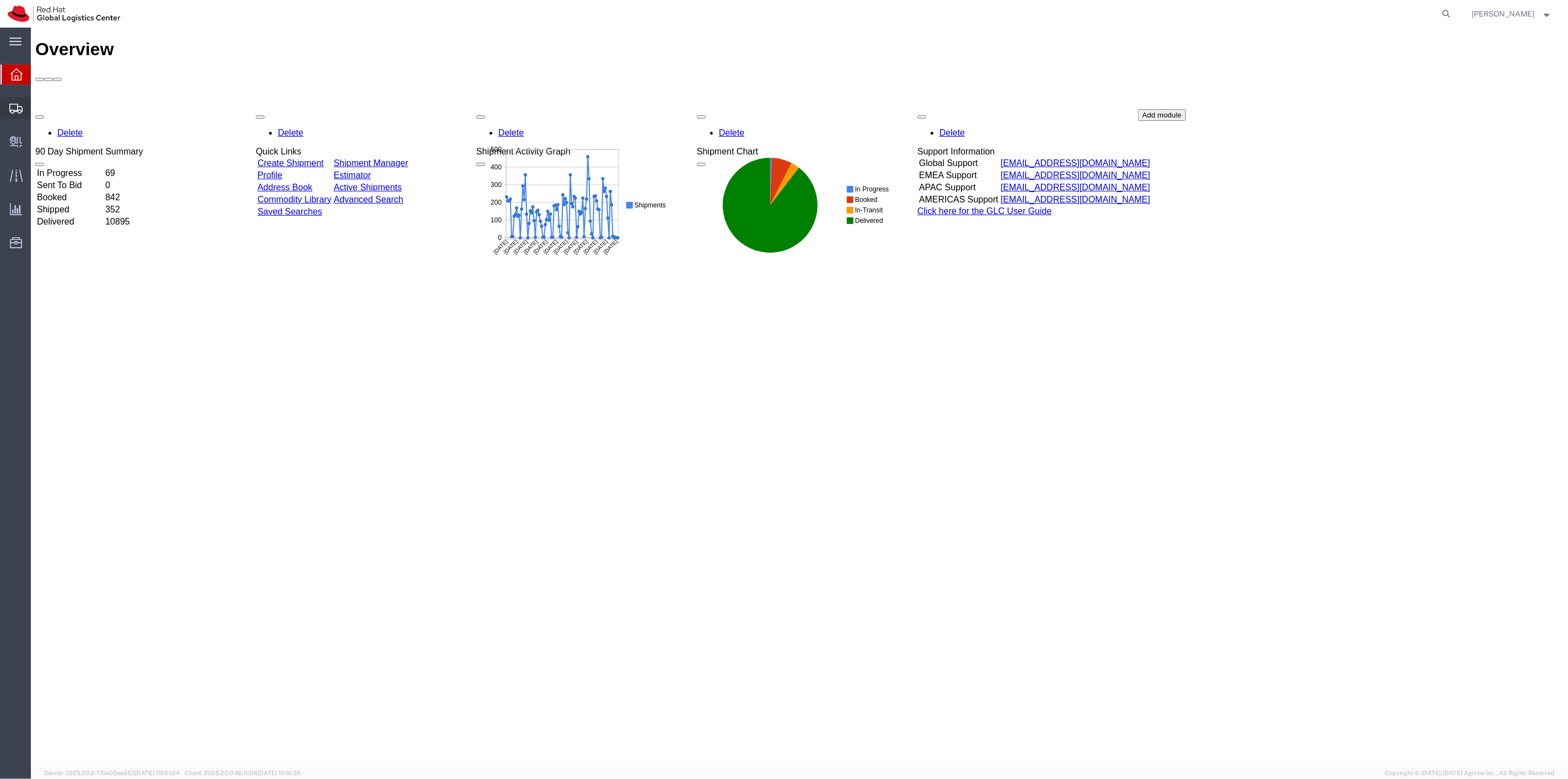
click at [0, 0] on span "Shipment Manager" at bounding box center [0, 0] width 0 height 0
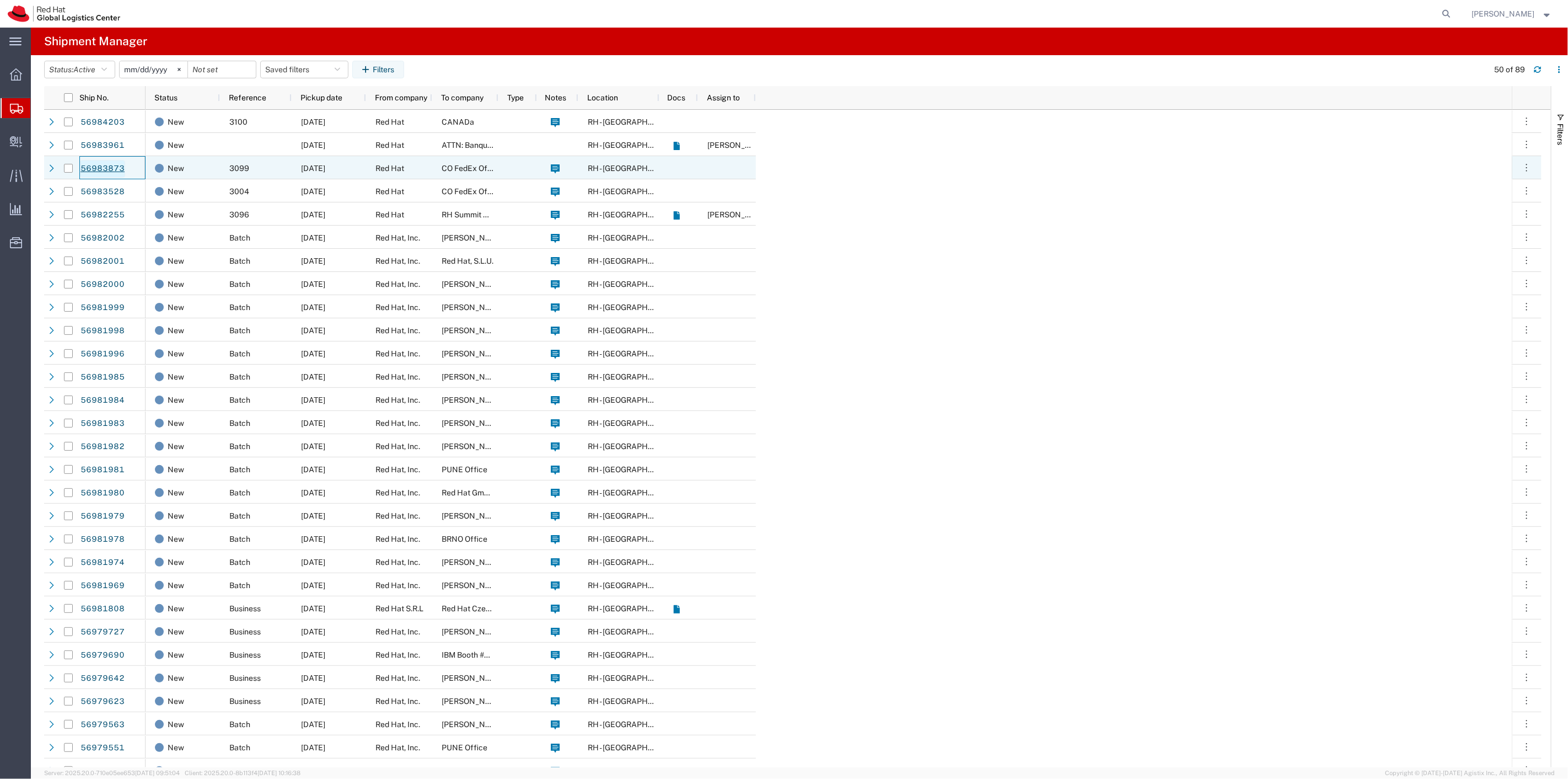
click at [102, 165] on link "56983873" at bounding box center [102, 169] width 45 height 18
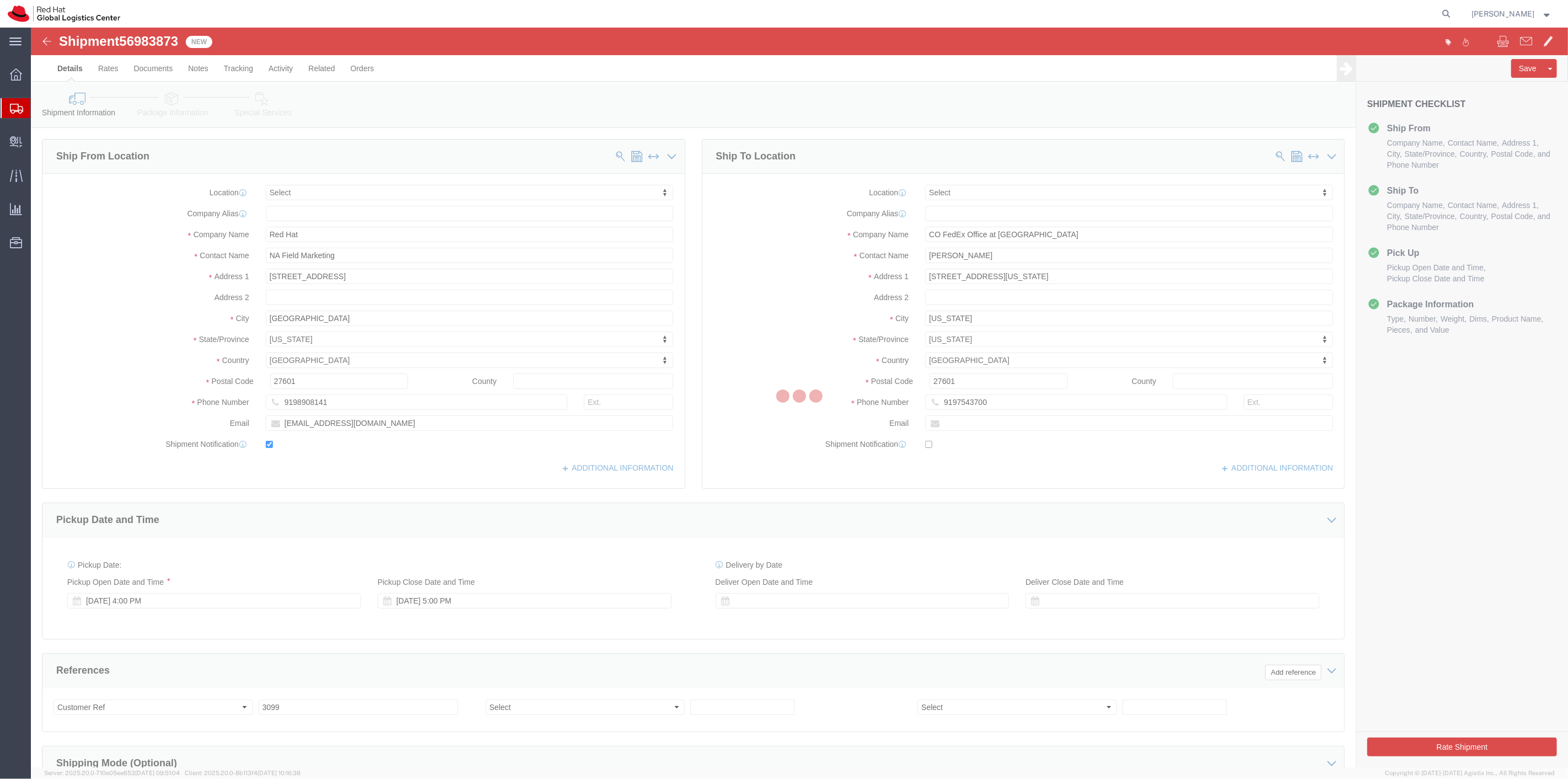
select select
